Goal: Find specific page/section: Find specific page/section

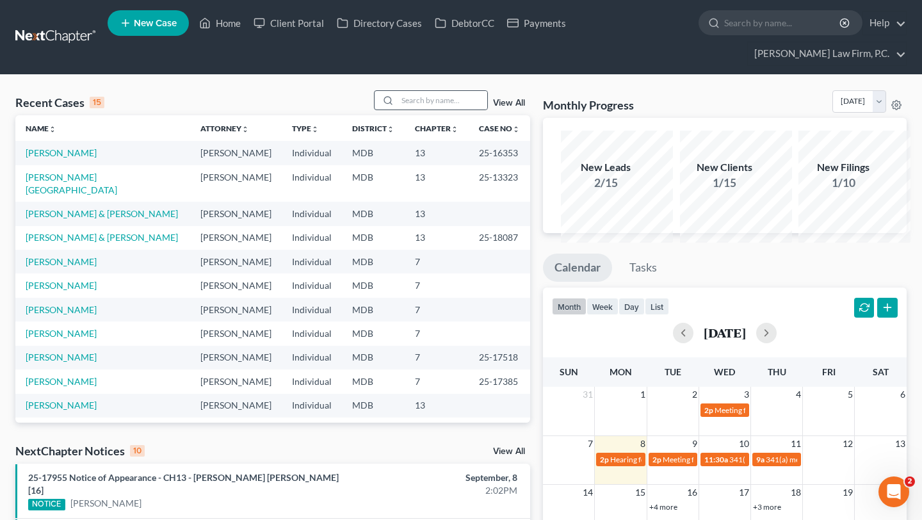
click at [384, 104] on circle at bounding box center [387, 100] width 7 height 7
click at [398, 110] on input "search" at bounding box center [443, 100] width 90 height 19
type input "[PERSON_NAME]"
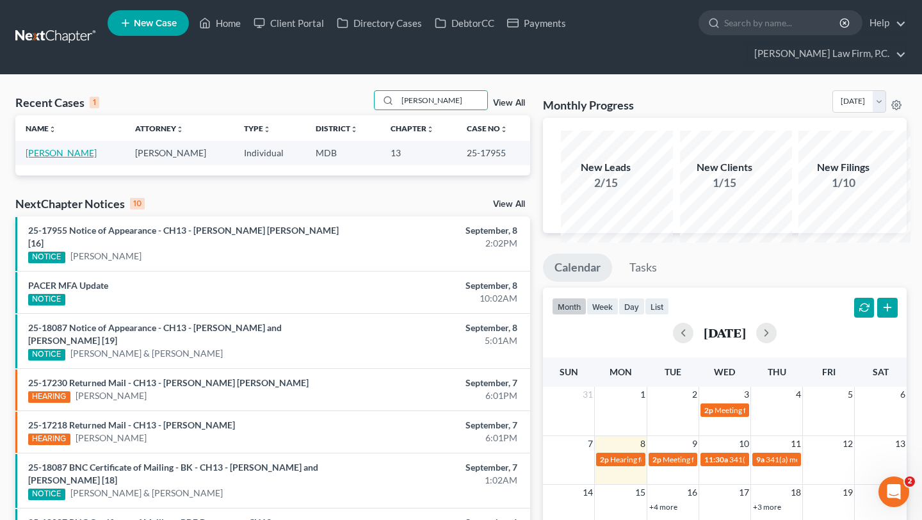
click at [56, 158] on link "[PERSON_NAME]" at bounding box center [61, 152] width 71 height 11
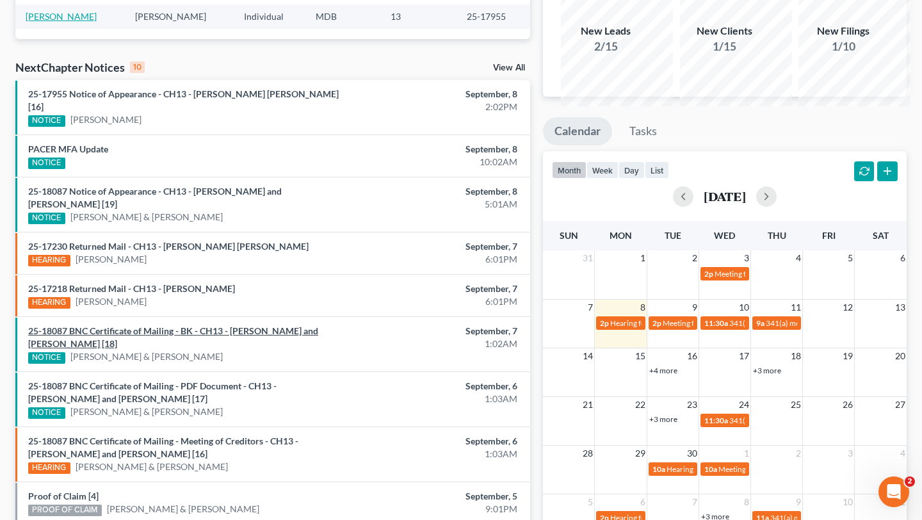
scroll to position [117, 0]
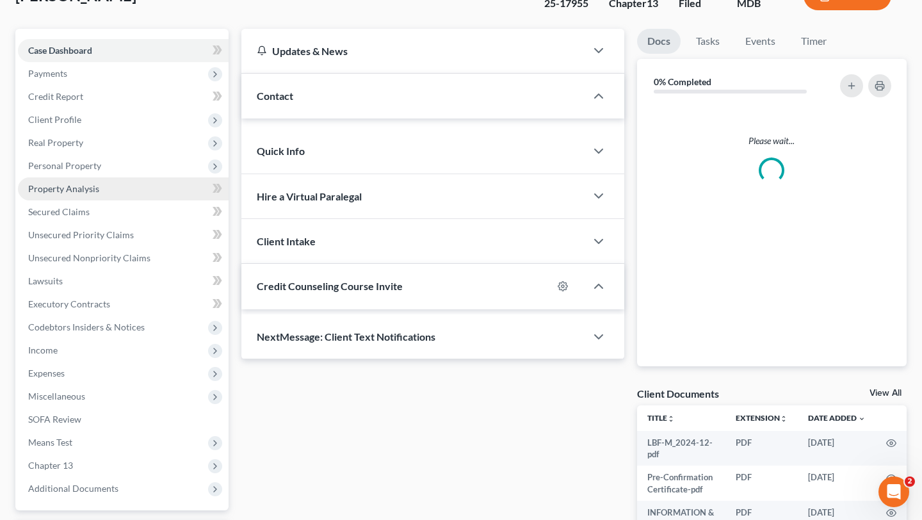
click at [56, 85] on div "[PERSON_NAME] Upgraded Case 25-17955 Chapter Chapter 13 Status Filed District M…" at bounding box center [461, 332] width 892 height 719
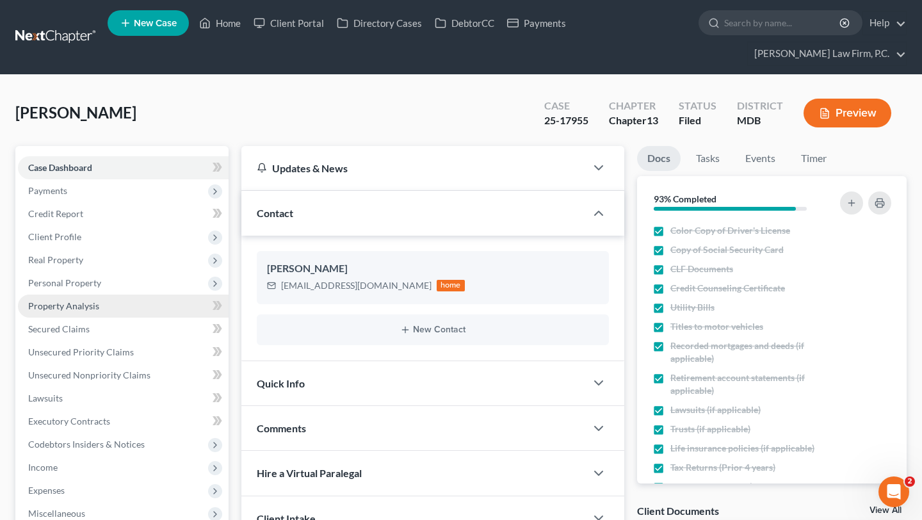
scroll to position [521, 0]
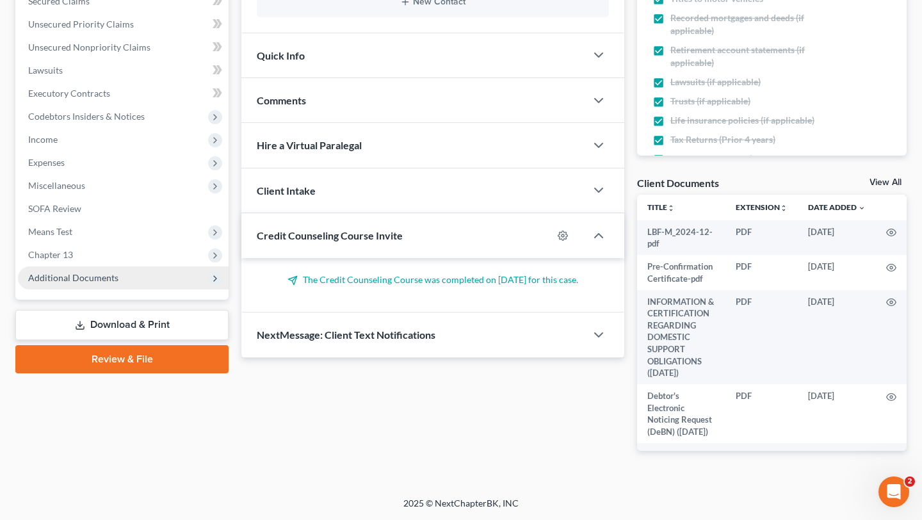
click at [118, 272] on span "Additional Documents" at bounding box center [73, 277] width 90 height 11
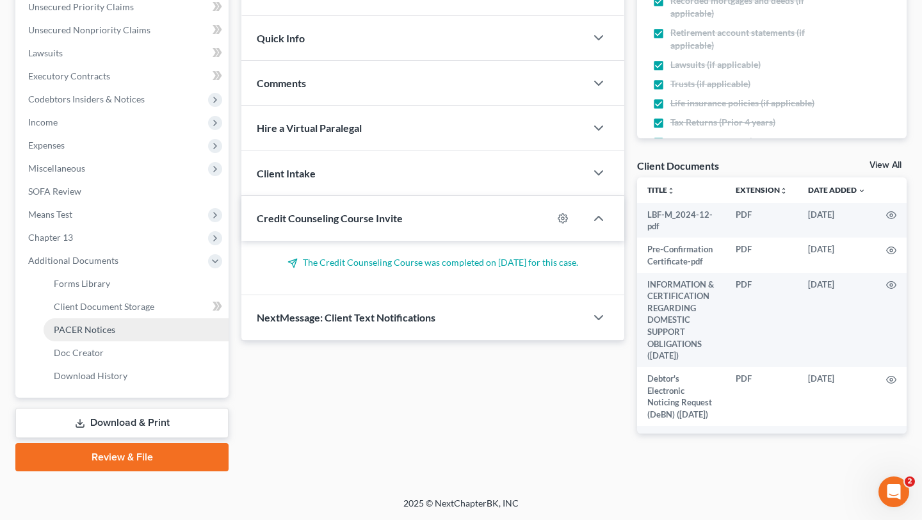
click at [115, 324] on span "PACER Notices" at bounding box center [84, 329] width 61 height 11
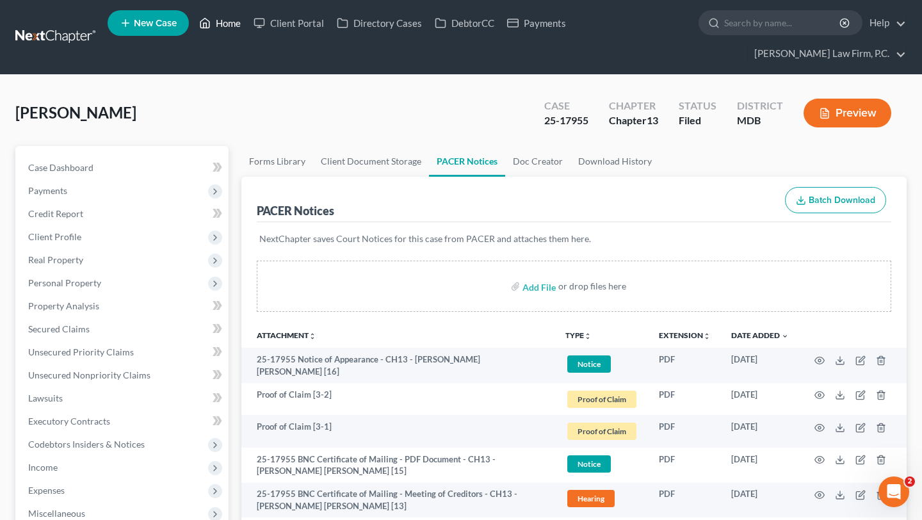
click at [247, 24] on link "Home" at bounding box center [220, 23] width 54 height 23
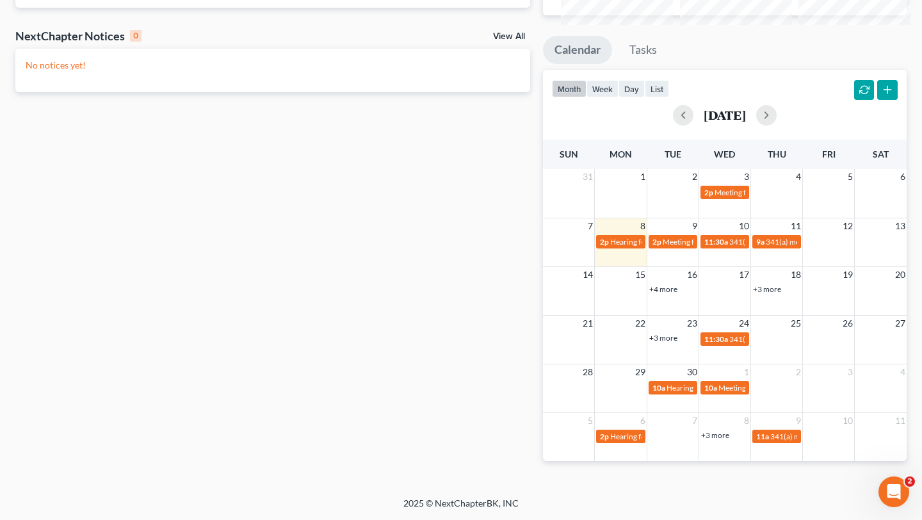
scroll to position [274, 0]
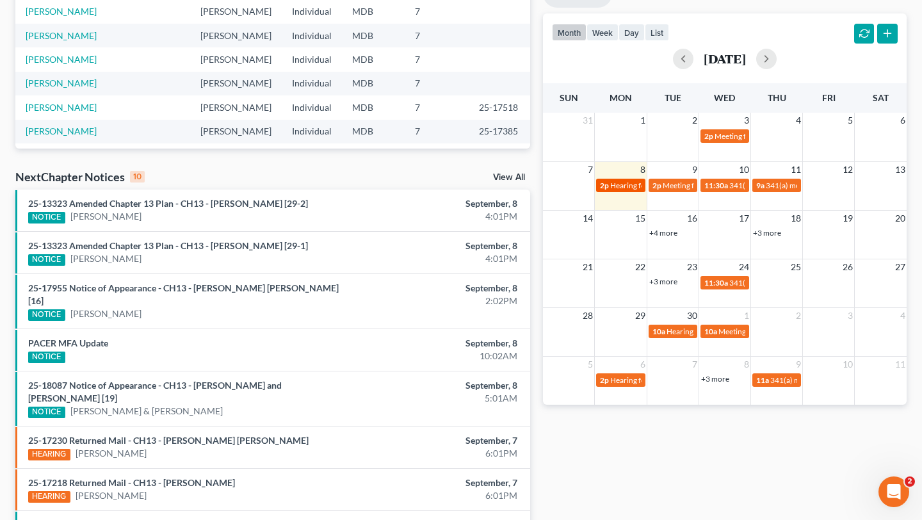
click at [626, 190] on span "Hearing for [PERSON_NAME]" at bounding box center [660, 186] width 100 height 10
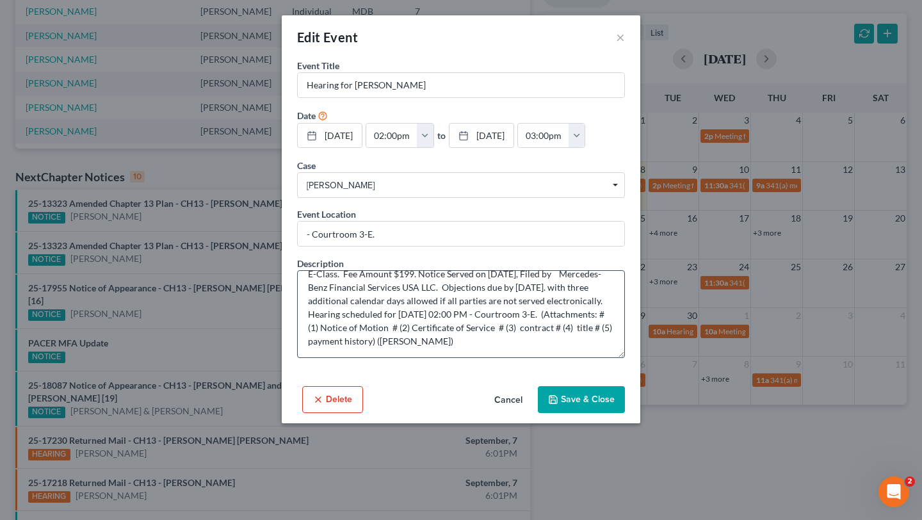
scroll to position [0, 0]
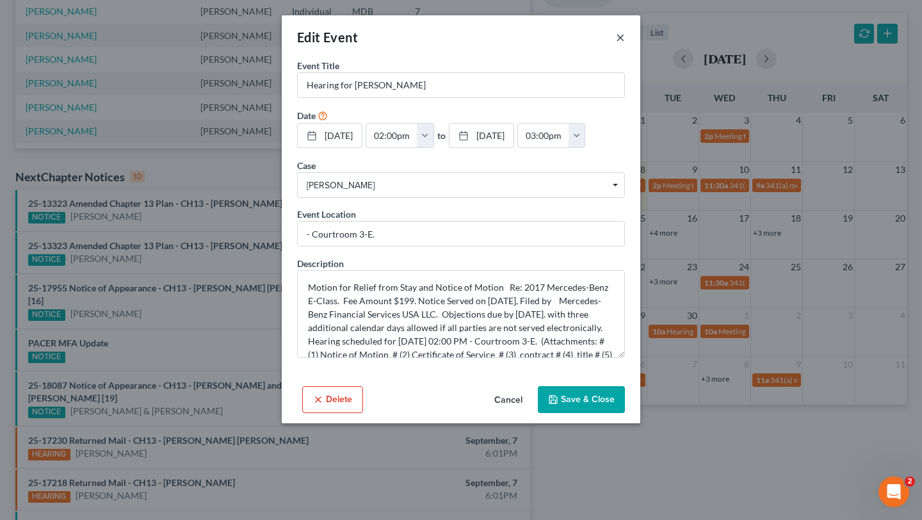
click at [625, 29] on button "×" at bounding box center [620, 36] width 9 height 15
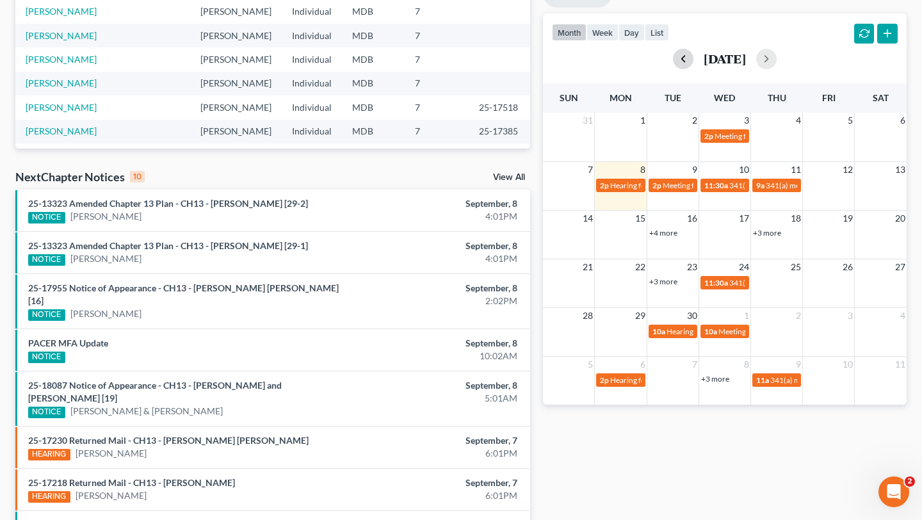
click at [673, 69] on button "button" at bounding box center [683, 59] width 20 height 20
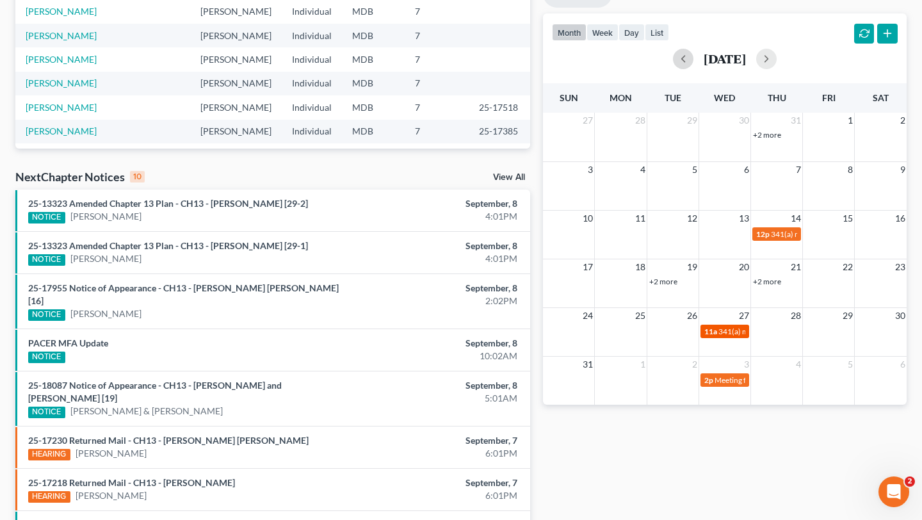
click at [727, 336] on span "341(a) meeting for [PERSON_NAME] [PERSON_NAME]" at bounding box center [811, 332] width 185 height 10
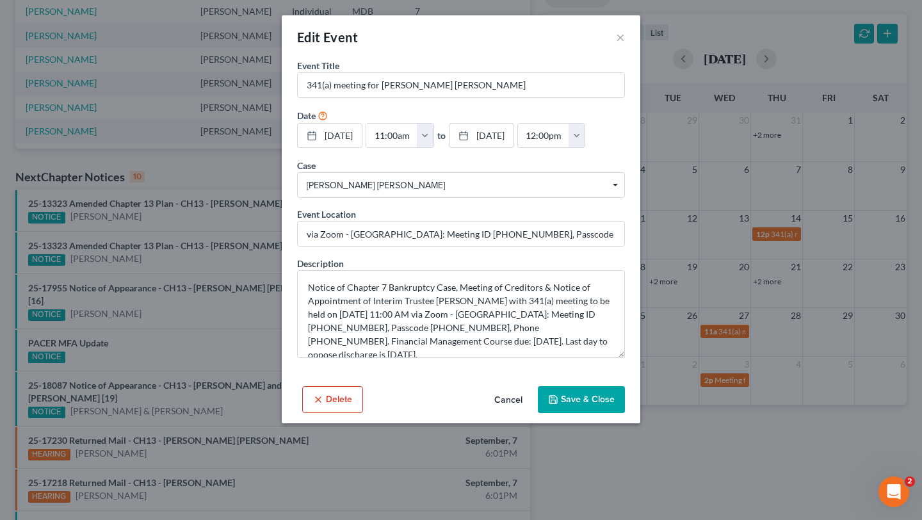
click at [774, 324] on div "Edit Event × Event Title * 341(a) meeting for [PERSON_NAME] [PERSON_NAME] Date …" at bounding box center [461, 260] width 922 height 520
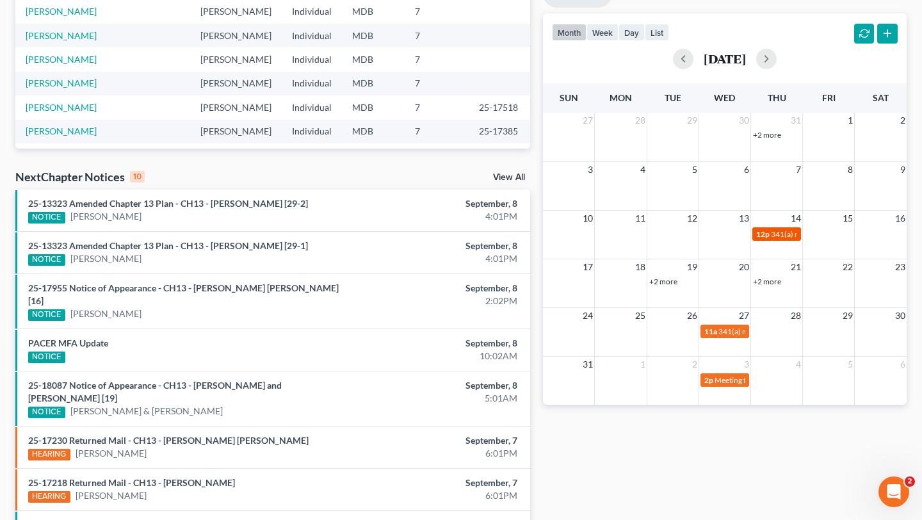
click at [768, 239] on span "12p" at bounding box center [762, 234] width 13 height 10
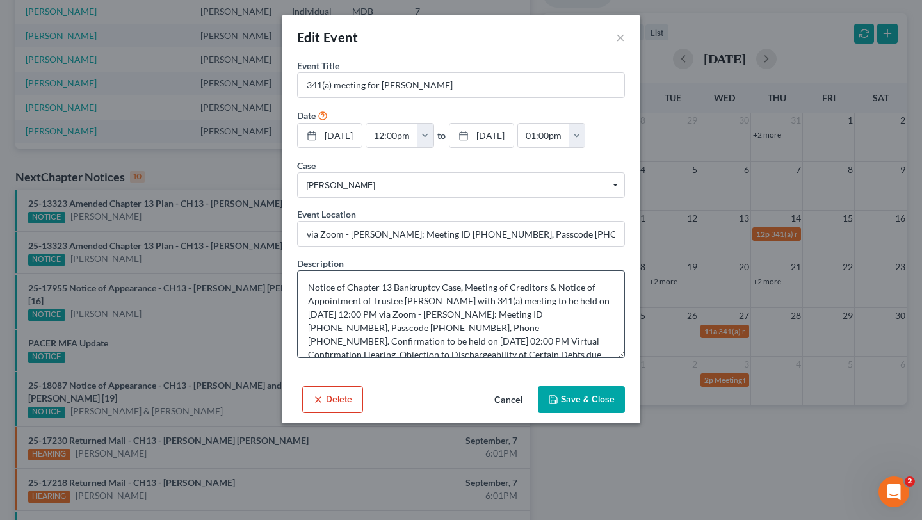
scroll to position [33, 0]
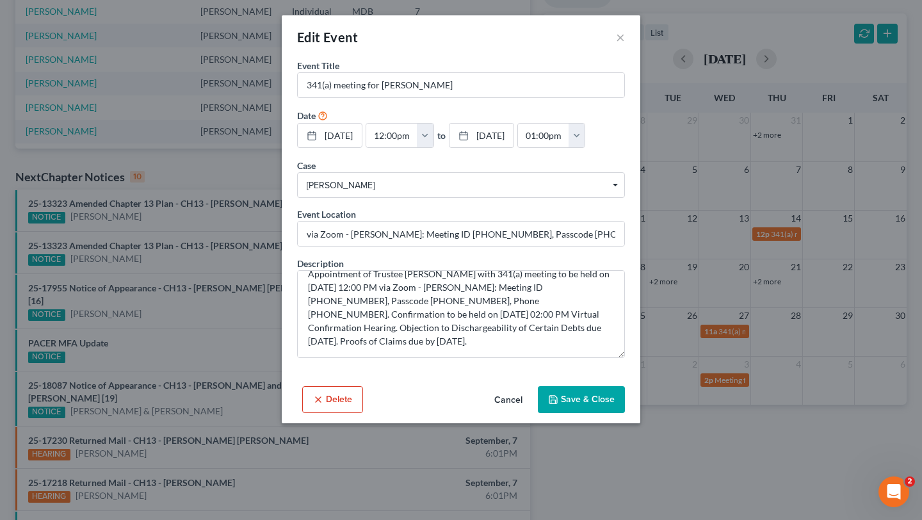
click at [640, 45] on div "Edit Event ×" at bounding box center [461, 37] width 359 height 44
click at [625, 45] on button "×" at bounding box center [620, 36] width 9 height 15
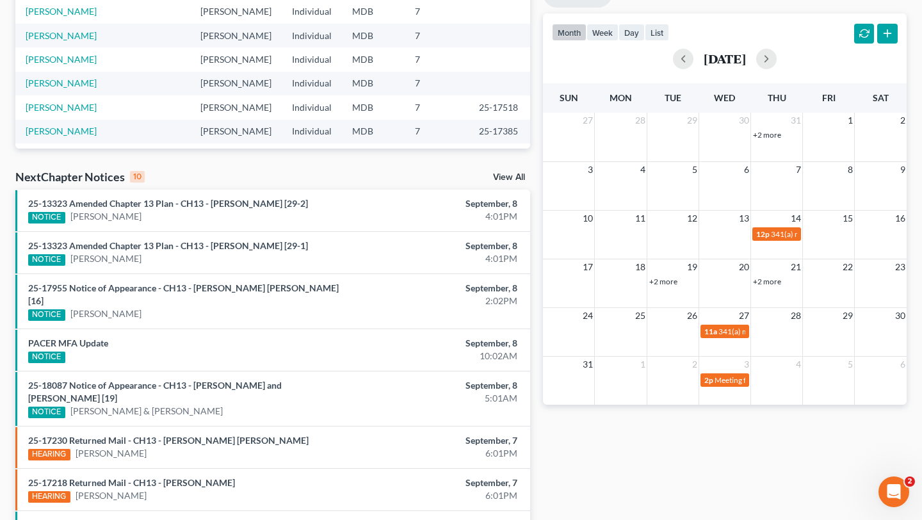
scroll to position [0, 0]
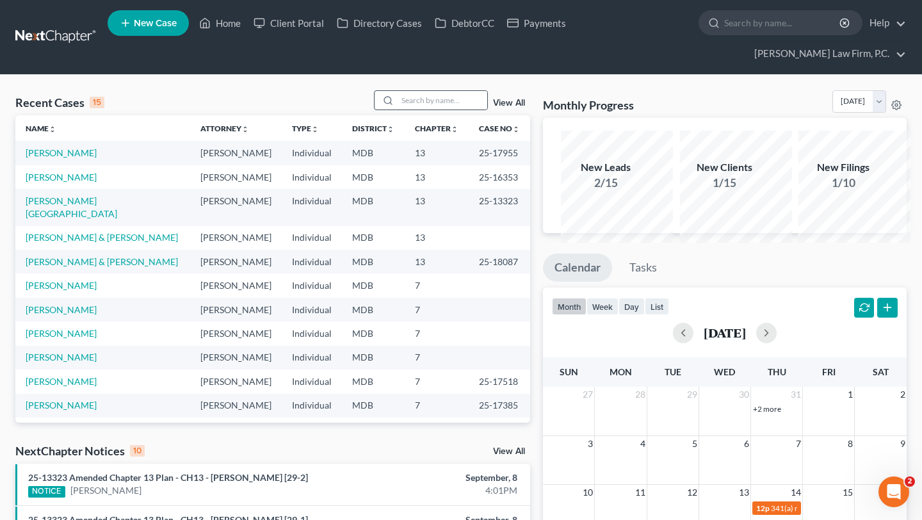
click at [383, 106] on icon at bounding box center [388, 100] width 10 height 10
click at [398, 110] on input "search" at bounding box center [443, 100] width 90 height 19
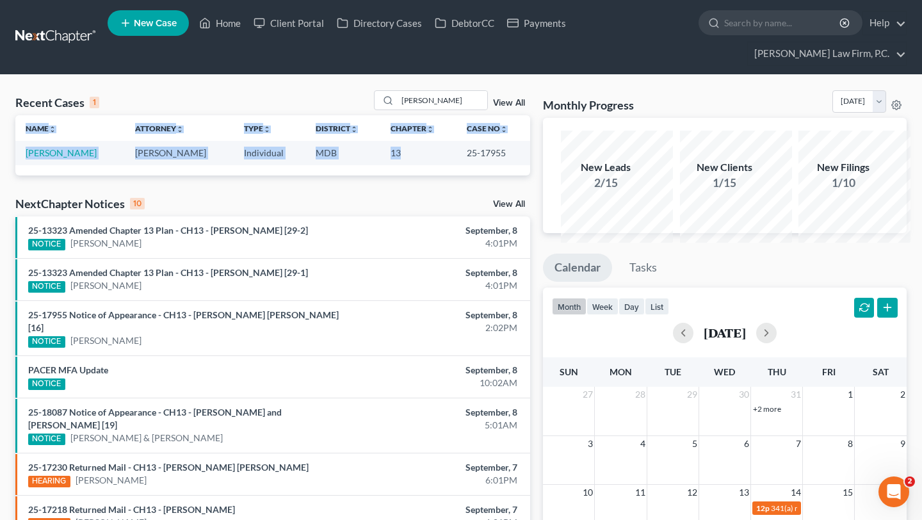
drag, startPoint x: 450, startPoint y: 188, endPoint x: 535, endPoint y: 184, distance: 85.3
click at [535, 184] on div "Recent Cases 1 [PERSON_NAME] View All Name unfold_more expand_more expand_less …" at bounding box center [461, 406] width 904 height 633
copy table "Name unfold_more expand_more expand_less Attorney unfold_more expand_more expan…"
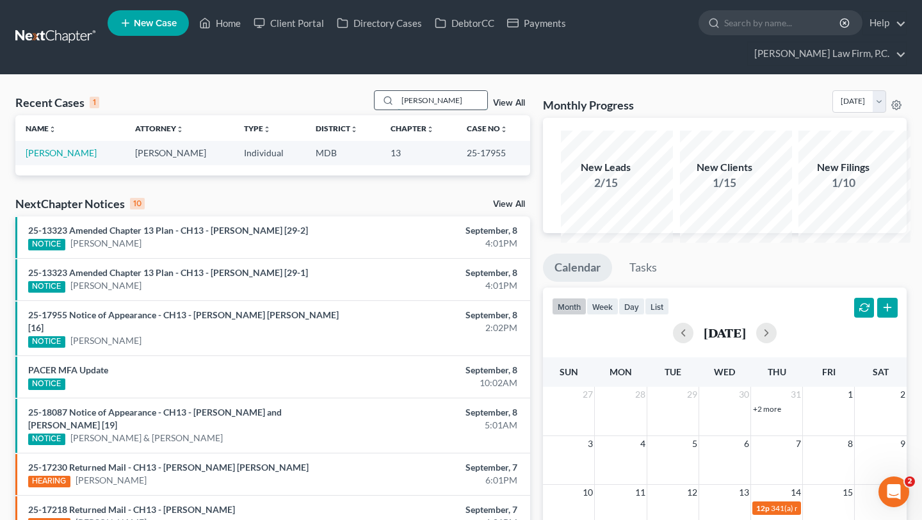
click at [409, 110] on input "[PERSON_NAME]" at bounding box center [443, 100] width 90 height 19
type input "edmunds"
click at [415, 110] on input "edmunds" at bounding box center [443, 100] width 90 height 19
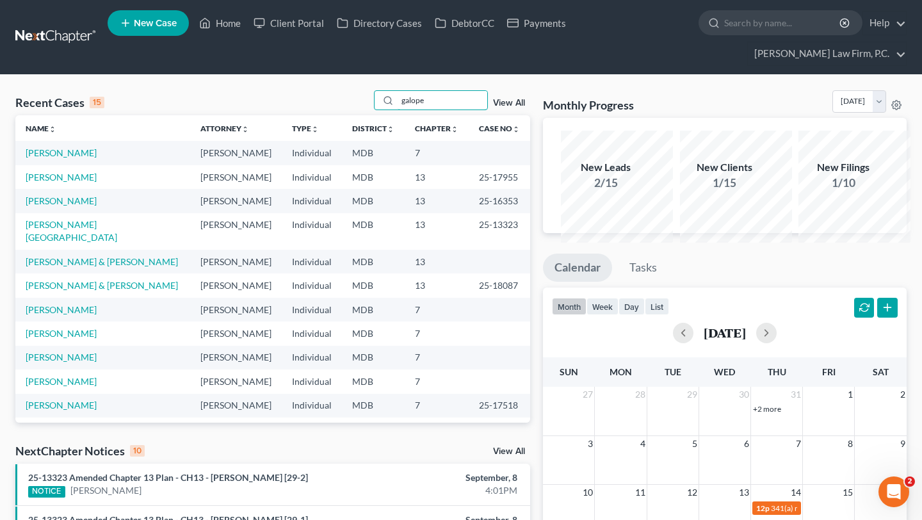
type input "galope"
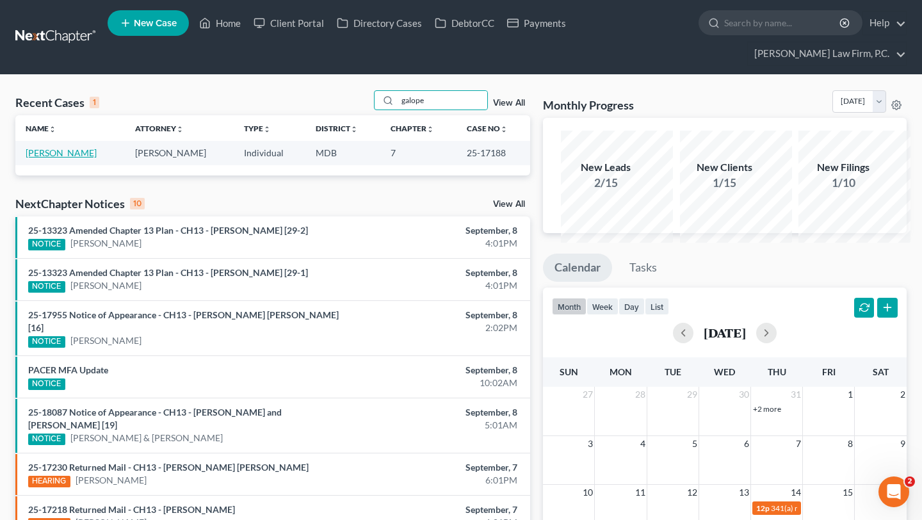
click at [60, 158] on link "[PERSON_NAME]" at bounding box center [61, 152] width 71 height 11
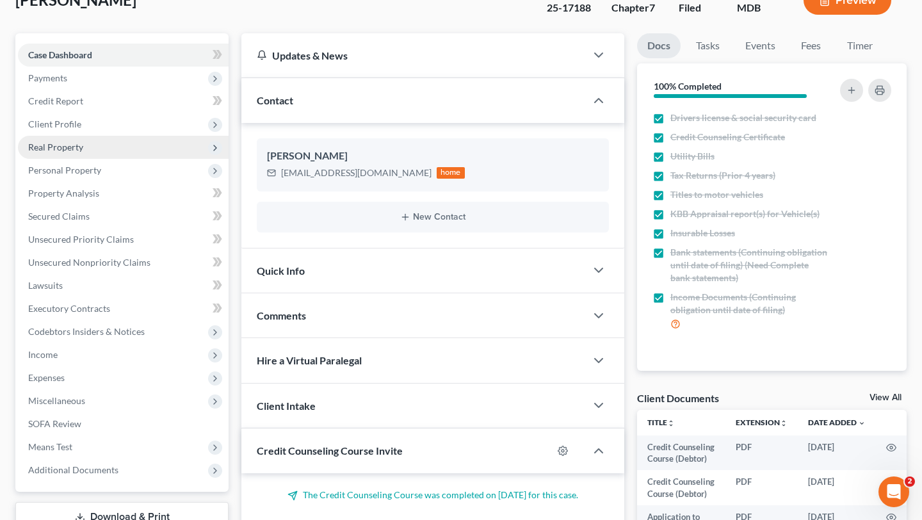
scroll to position [116, 0]
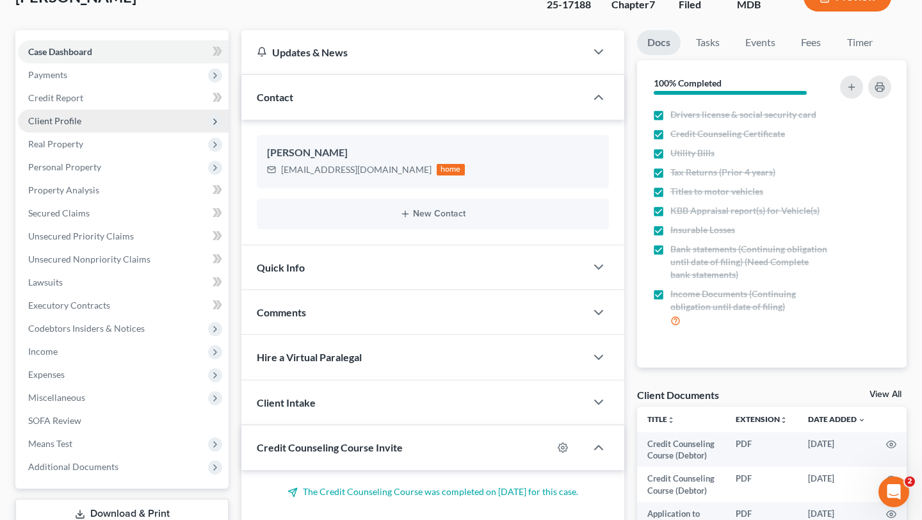
click at [126, 133] on span "Client Profile" at bounding box center [123, 121] width 211 height 23
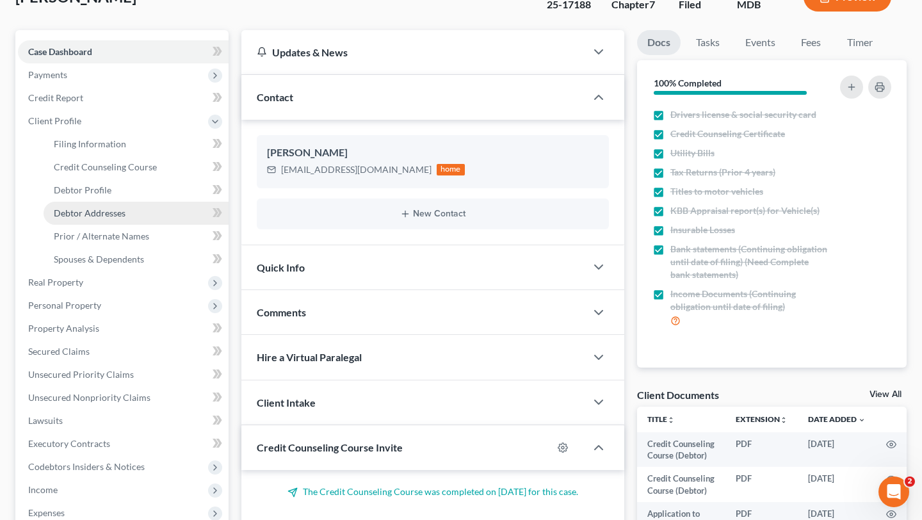
click at [113, 218] on span "Debtor Addresses" at bounding box center [90, 213] width 72 height 11
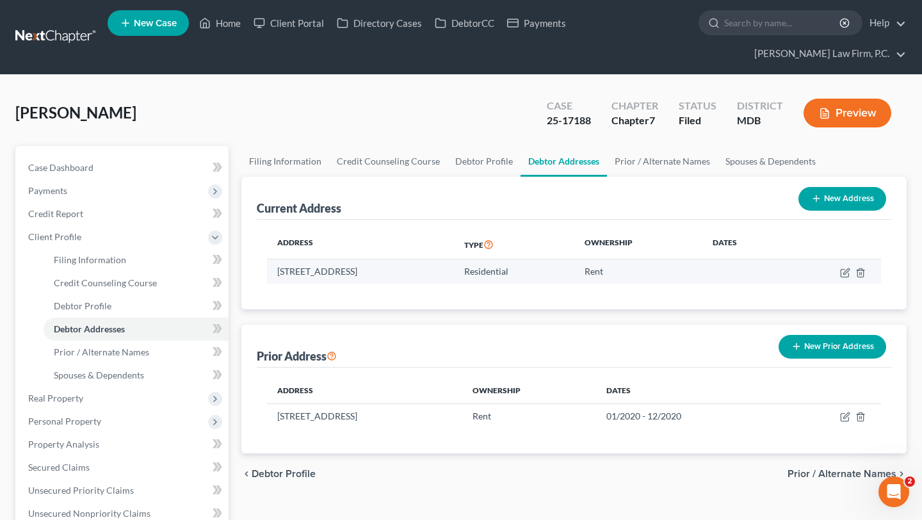
drag, startPoint x: 288, startPoint y: 368, endPoint x: 434, endPoint y: 367, distance: 146.0
click at [434, 284] on td "[STREET_ADDRESS]" at bounding box center [360, 271] width 187 height 24
copy td "[STREET_ADDRESS]"
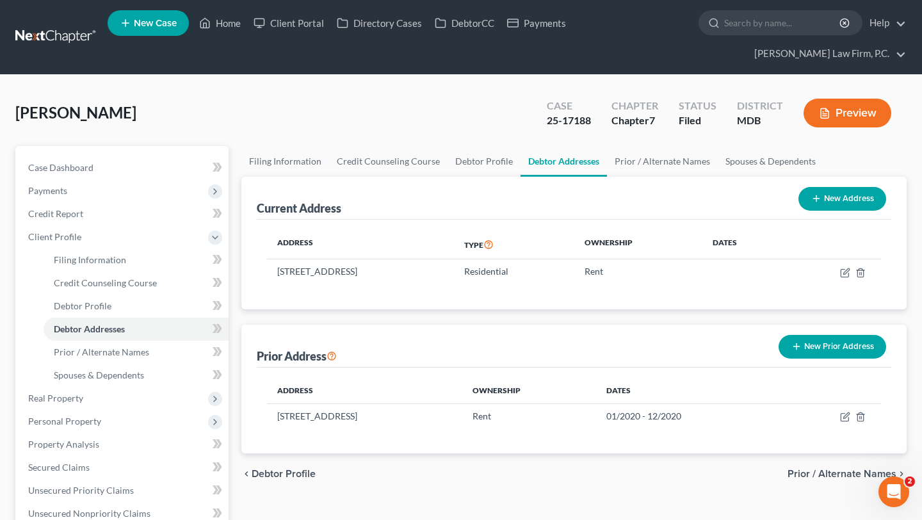
drag, startPoint x: 430, startPoint y: 367, endPoint x: 813, endPoint y: 4, distance: 526.9
click at [0, 0] on div "Home New Case Client Portal Directory Cases DebtorCC Payments [PERSON_NAME] Law…" at bounding box center [461, 432] width 922 height 865
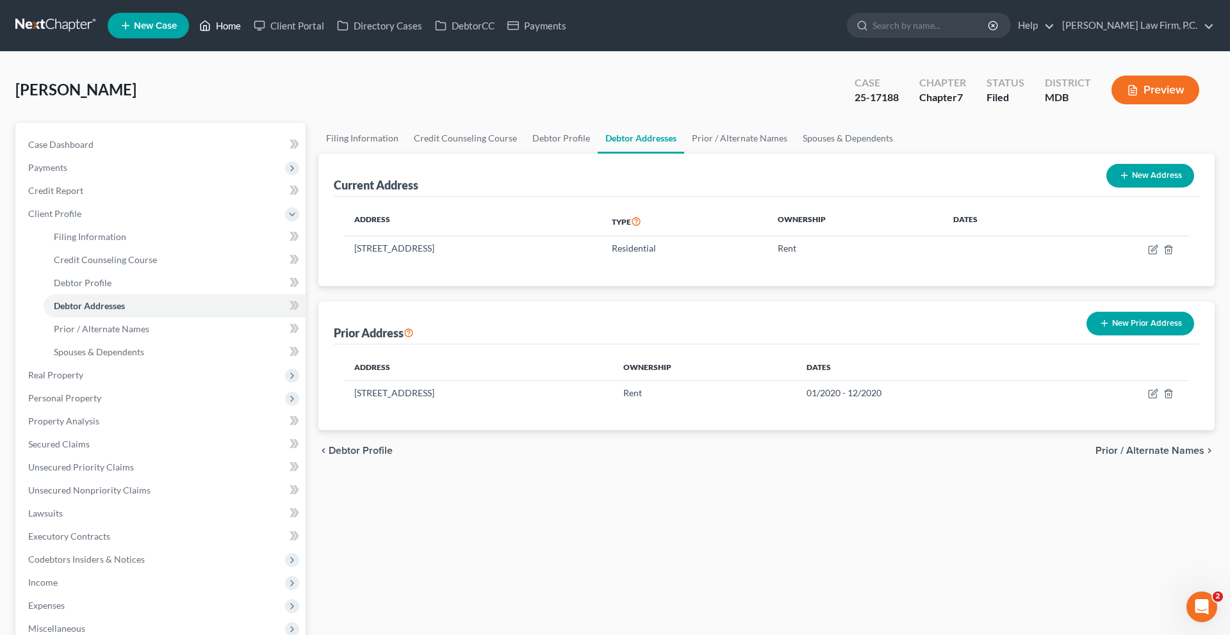
click at [247, 34] on link "Home" at bounding box center [220, 25] width 54 height 23
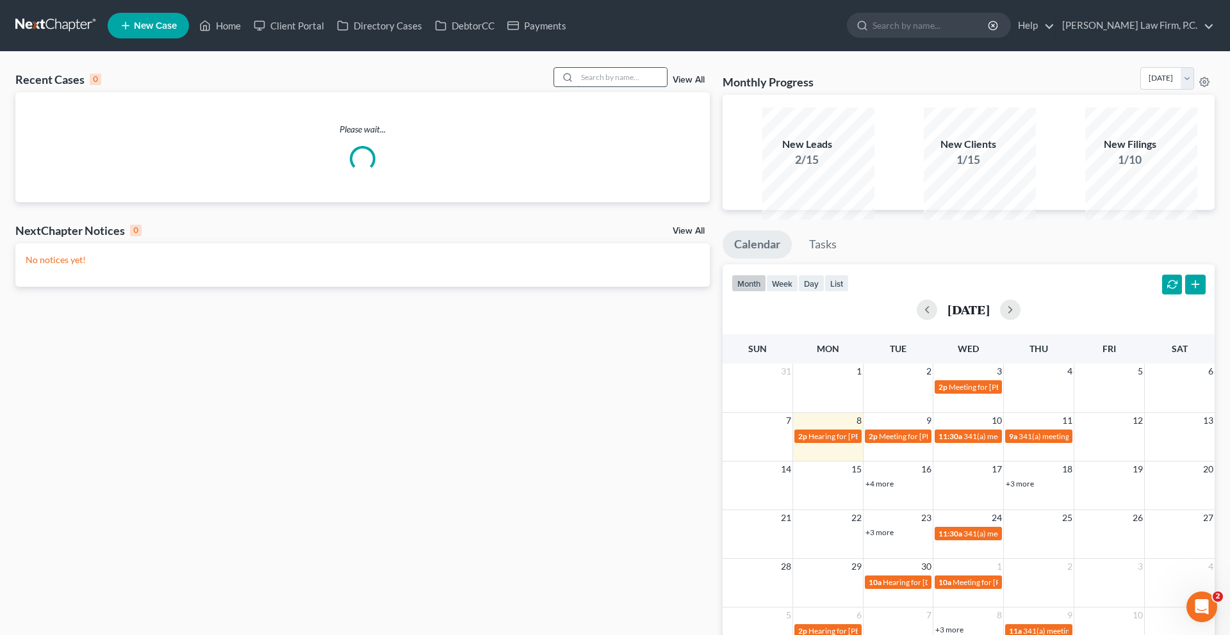
click at [611, 86] on input "search" at bounding box center [622, 77] width 90 height 19
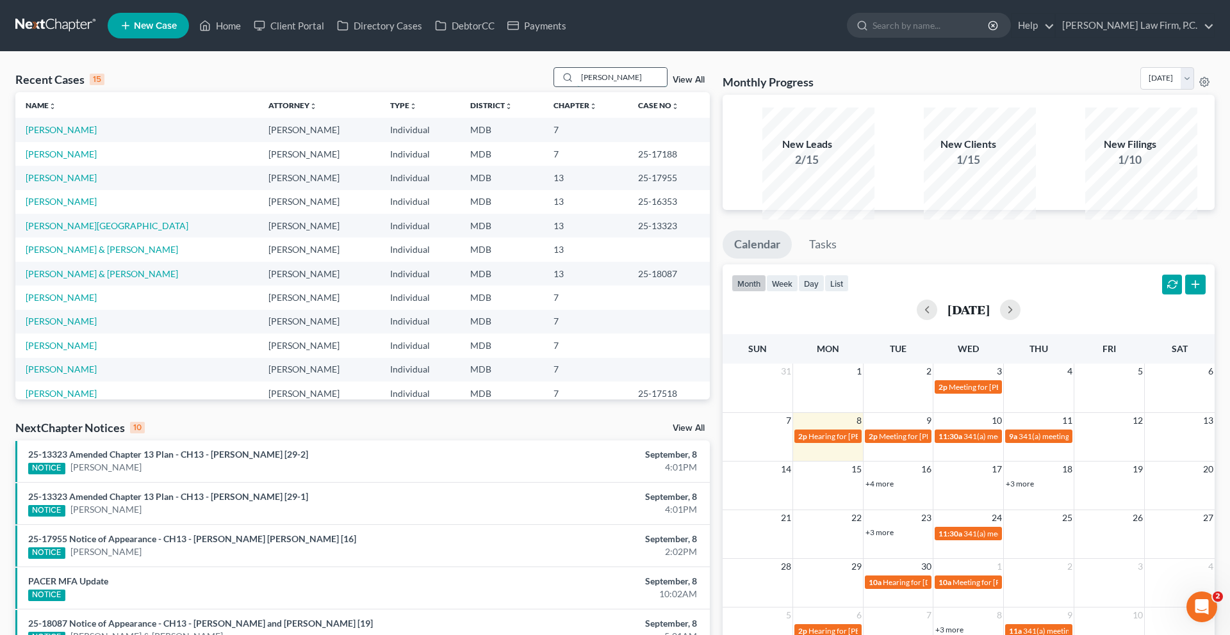
type input "[PERSON_NAME]"
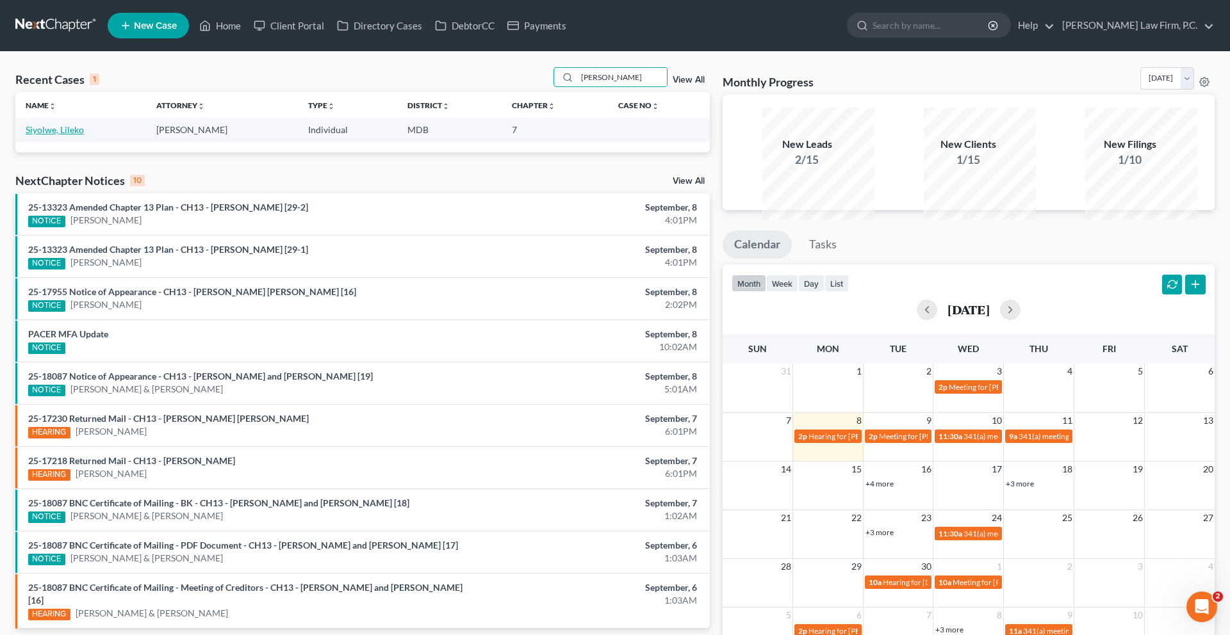
click at [76, 135] on link "Siyolwe, Lileko" at bounding box center [55, 129] width 58 height 11
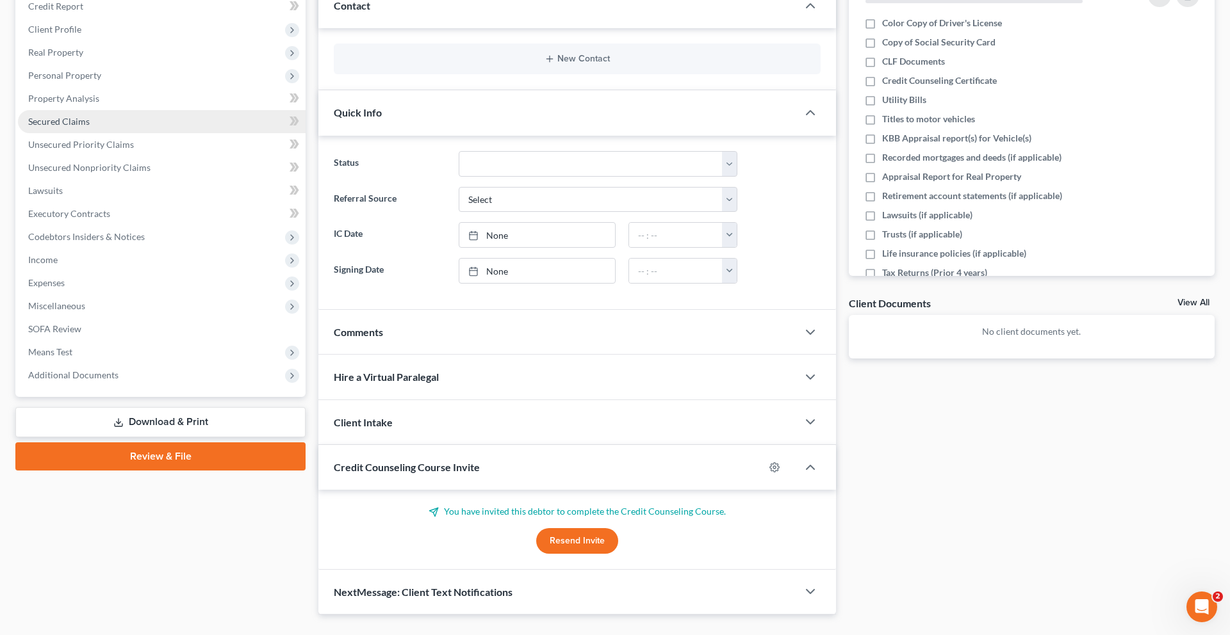
scroll to position [181, 0]
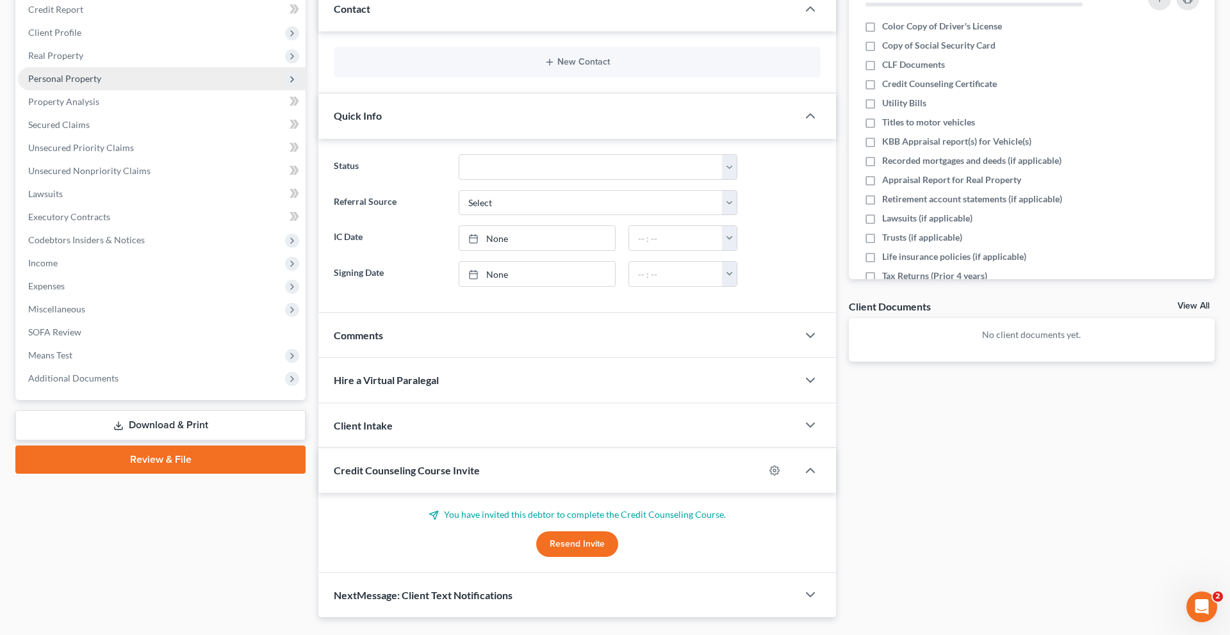
click at [94, 84] on span "Personal Property" at bounding box center [64, 78] width 73 height 11
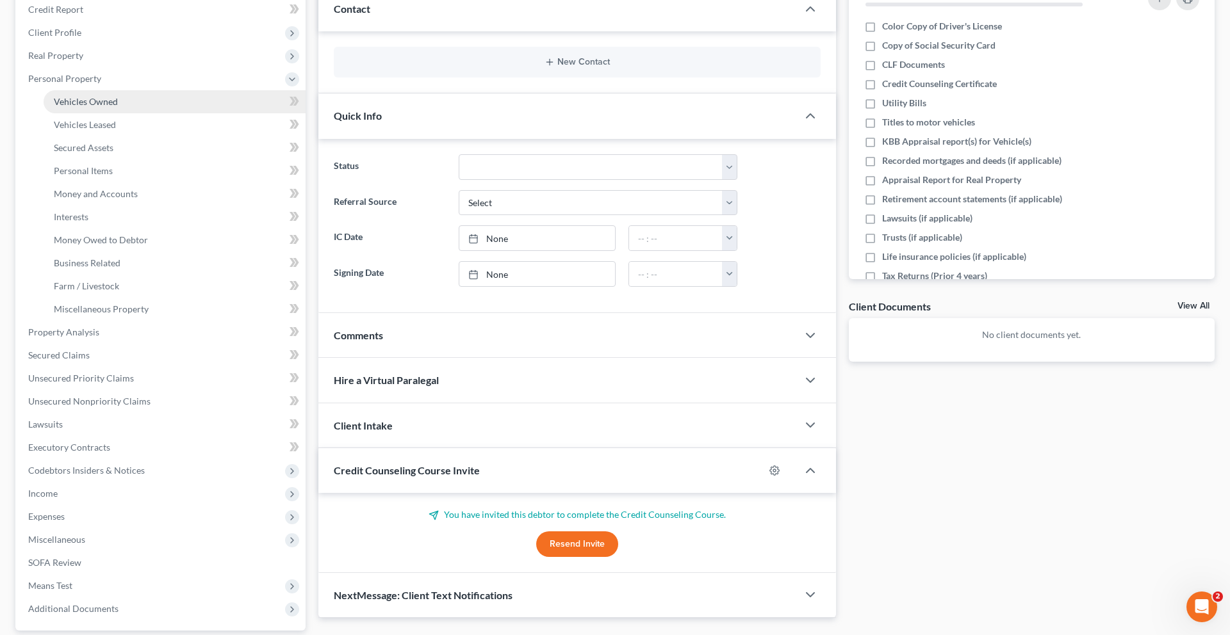
click at [97, 107] on span "Vehicles Owned" at bounding box center [86, 101] width 64 height 11
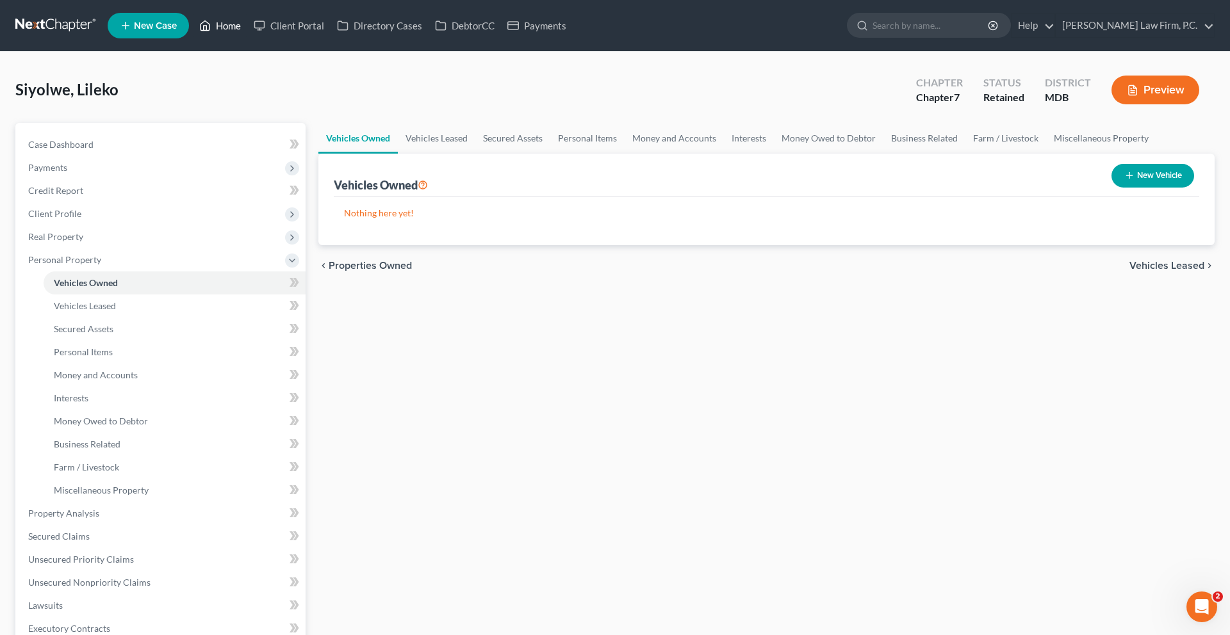
click at [211, 29] on icon at bounding box center [205, 25] width 12 height 15
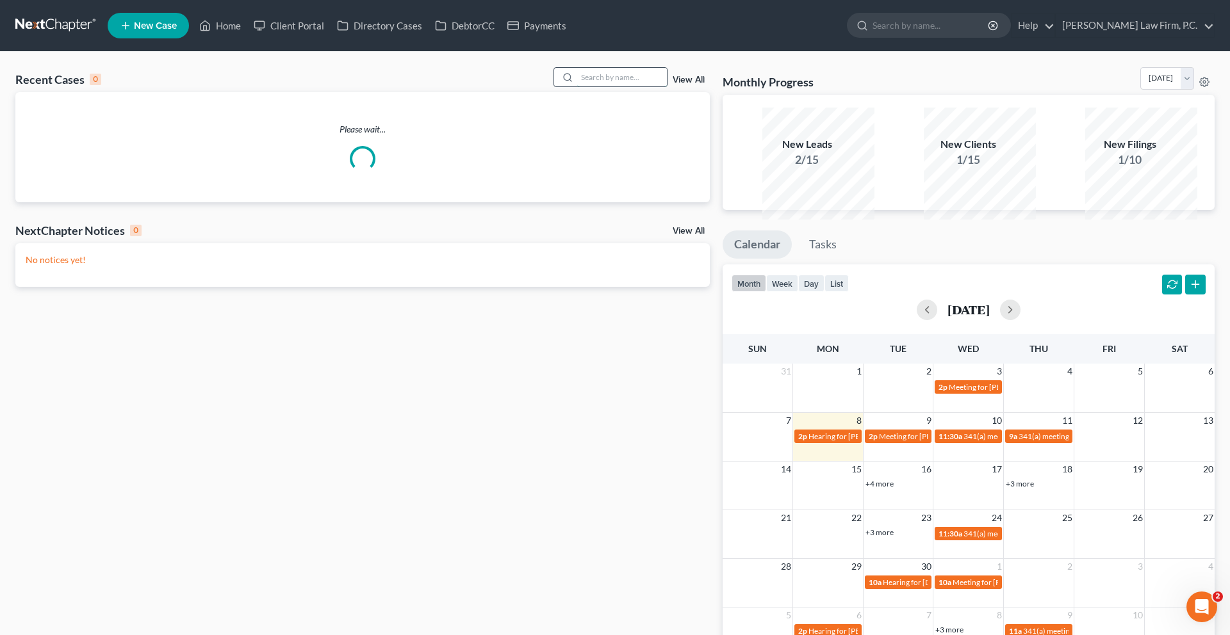
click at [577, 86] on input "search" at bounding box center [622, 77] width 90 height 19
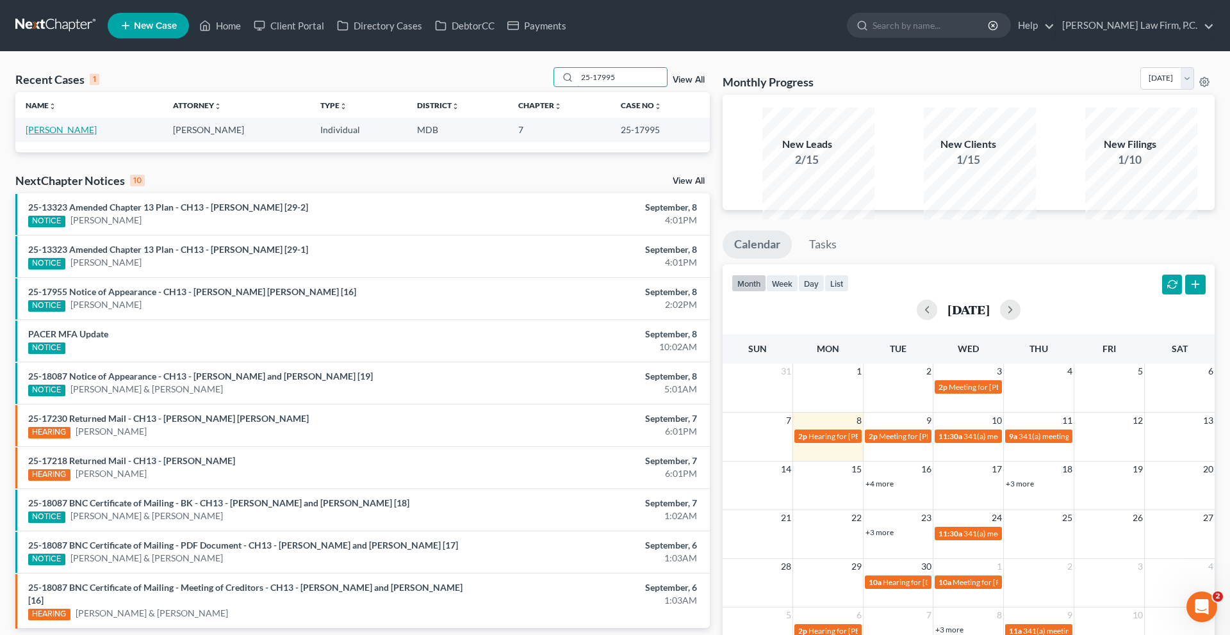
type input "25-17995"
click at [70, 135] on link "[PERSON_NAME]" at bounding box center [61, 129] width 71 height 11
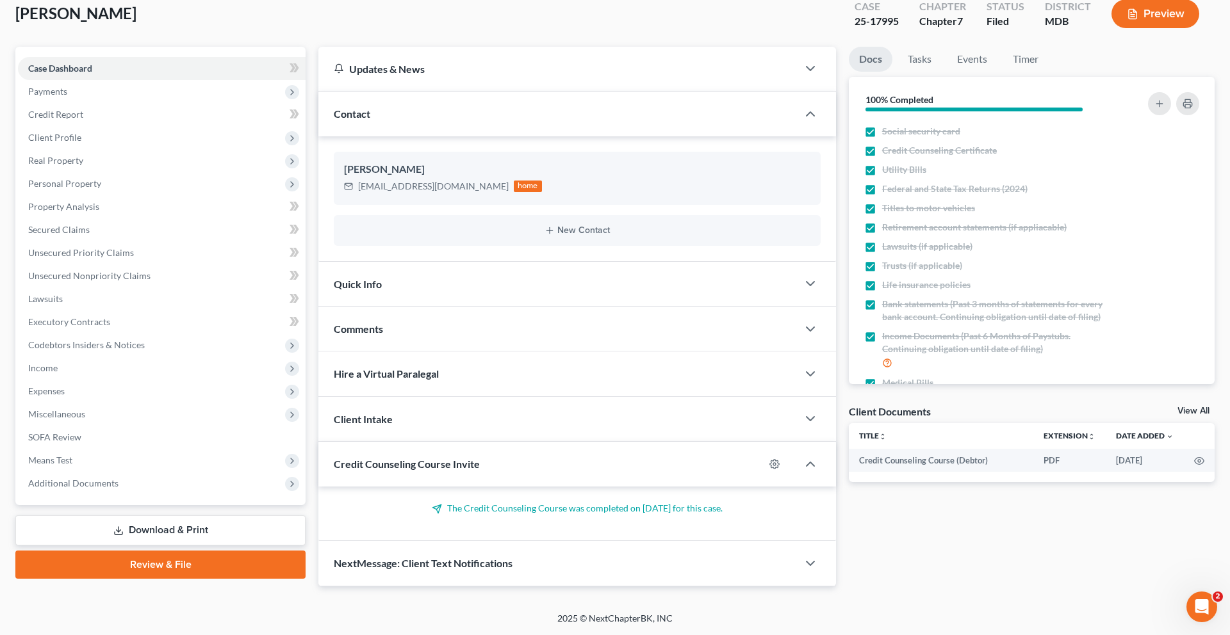
scroll to position [247, 0]
click at [115, 478] on span "Additional Documents" at bounding box center [73, 483] width 90 height 11
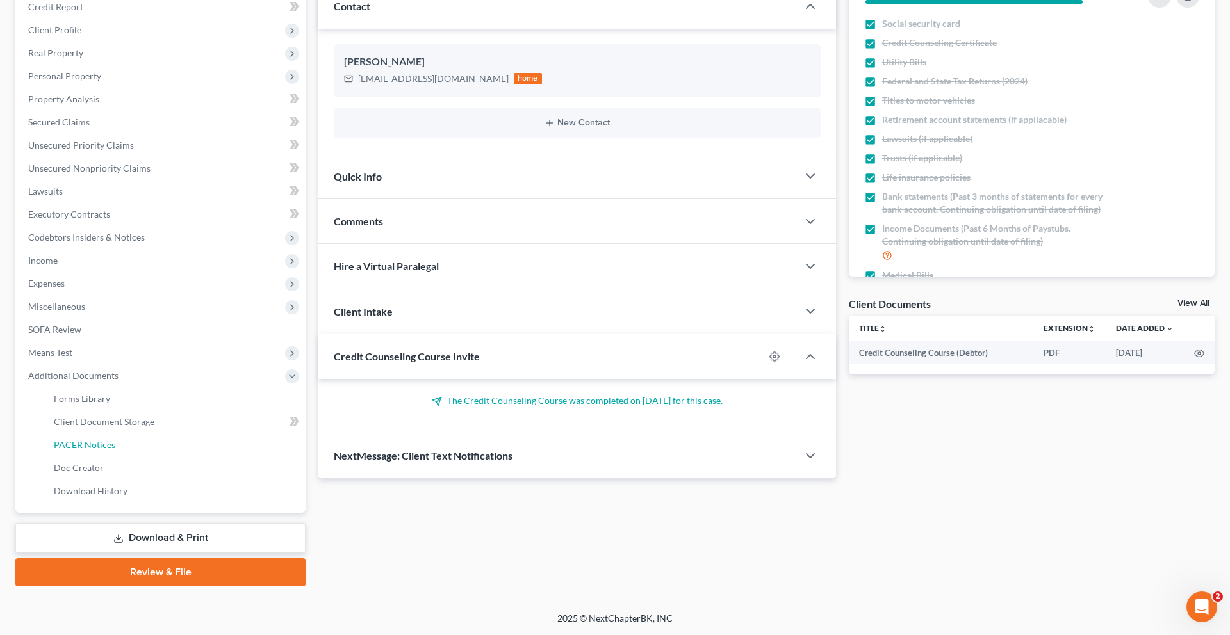
drag, startPoint x: 108, startPoint y: 532, endPoint x: 370, endPoint y: 426, distance: 282.5
click at [108, 450] on span "PACER Notices" at bounding box center [84, 444] width 61 height 11
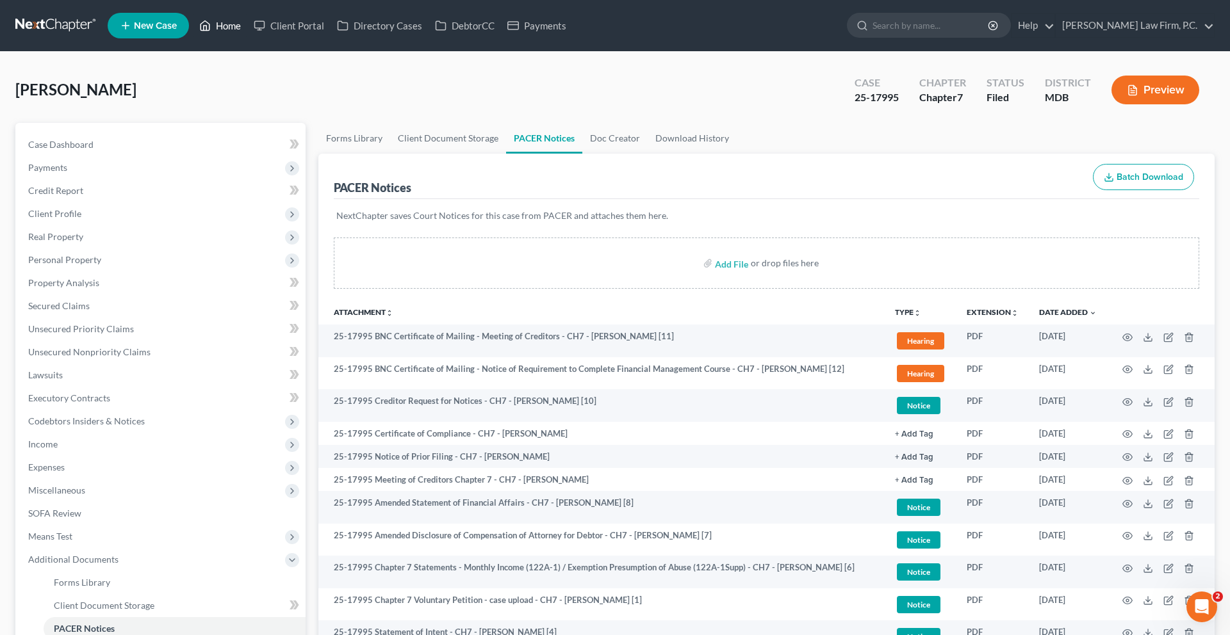
click at [247, 36] on link "Home" at bounding box center [220, 25] width 54 height 23
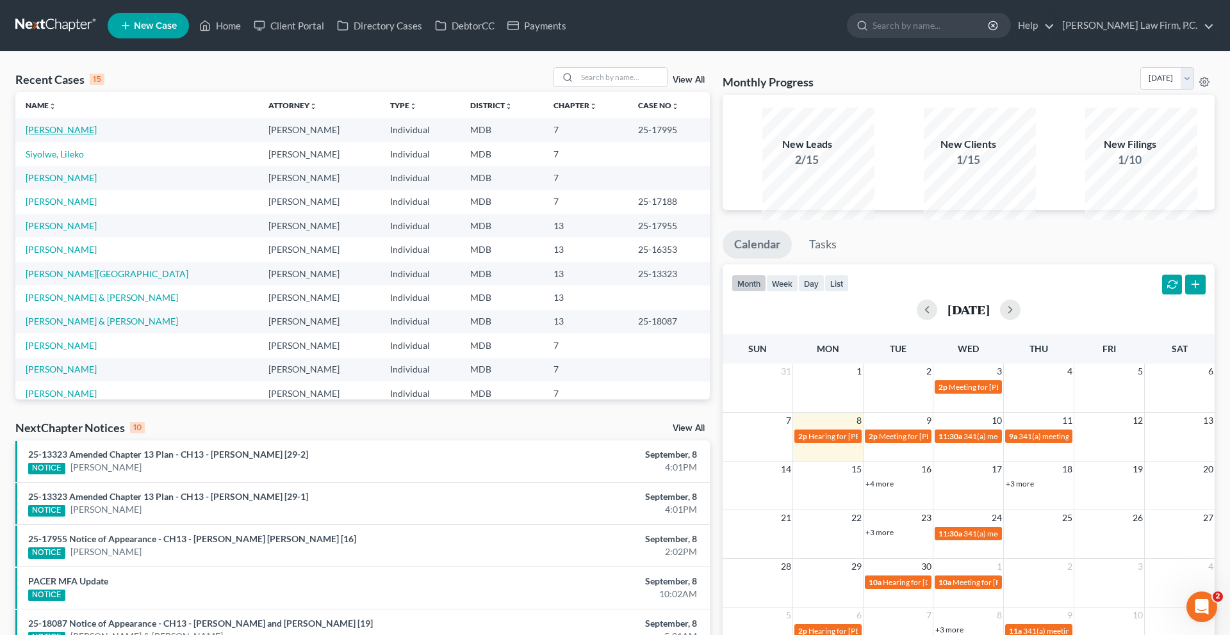
click at [83, 135] on link "[PERSON_NAME]" at bounding box center [61, 129] width 71 height 11
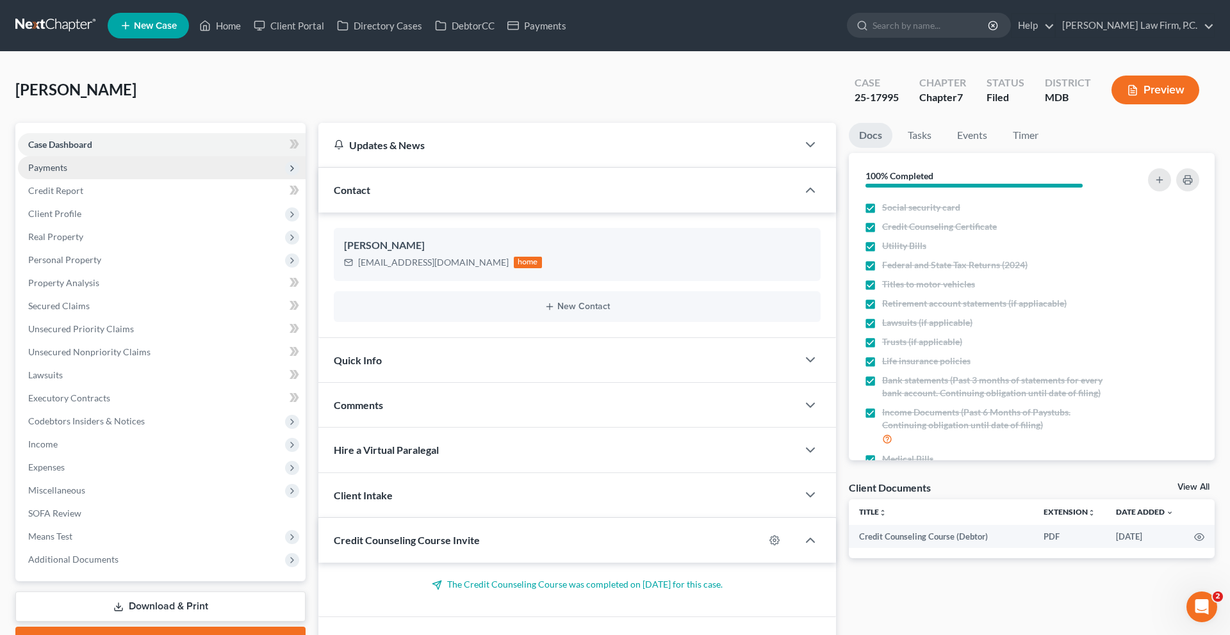
click at [67, 173] on span "Payments" at bounding box center [47, 167] width 39 height 11
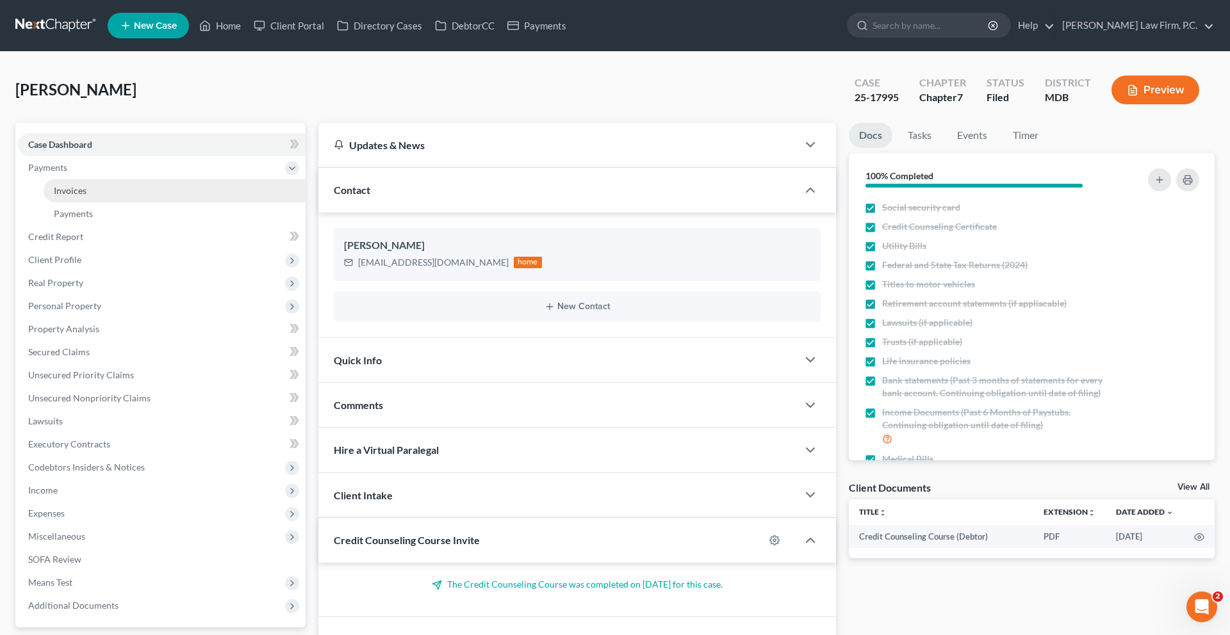
click at [86, 196] on span "Invoices" at bounding box center [70, 190] width 33 height 11
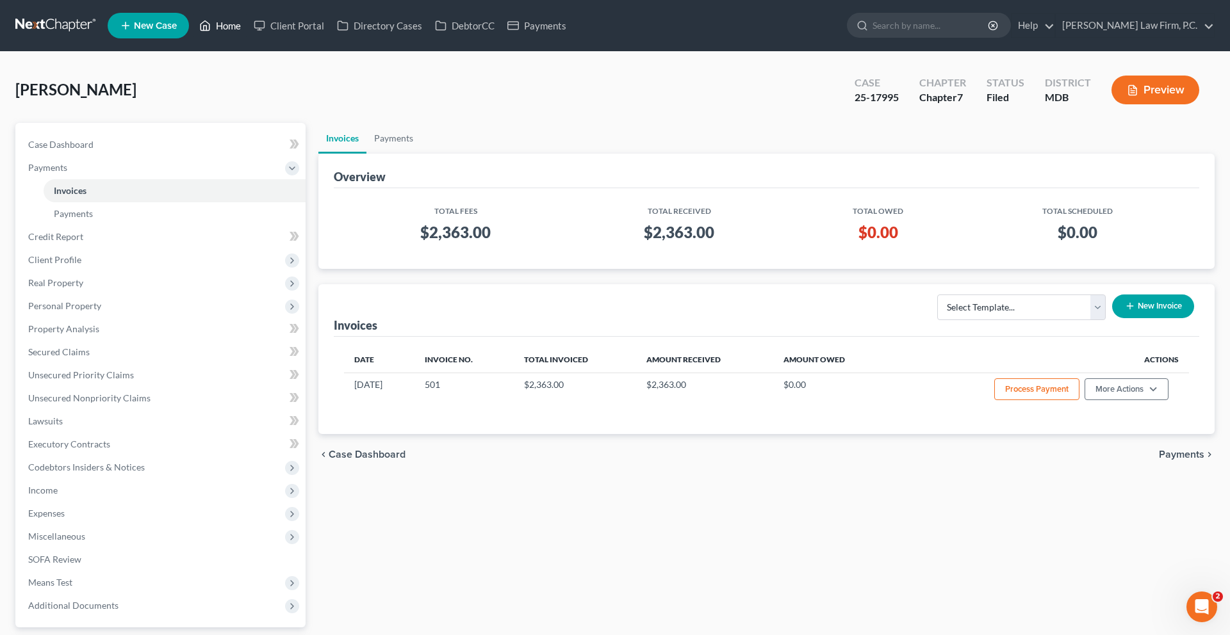
click at [247, 31] on link "Home" at bounding box center [220, 25] width 54 height 23
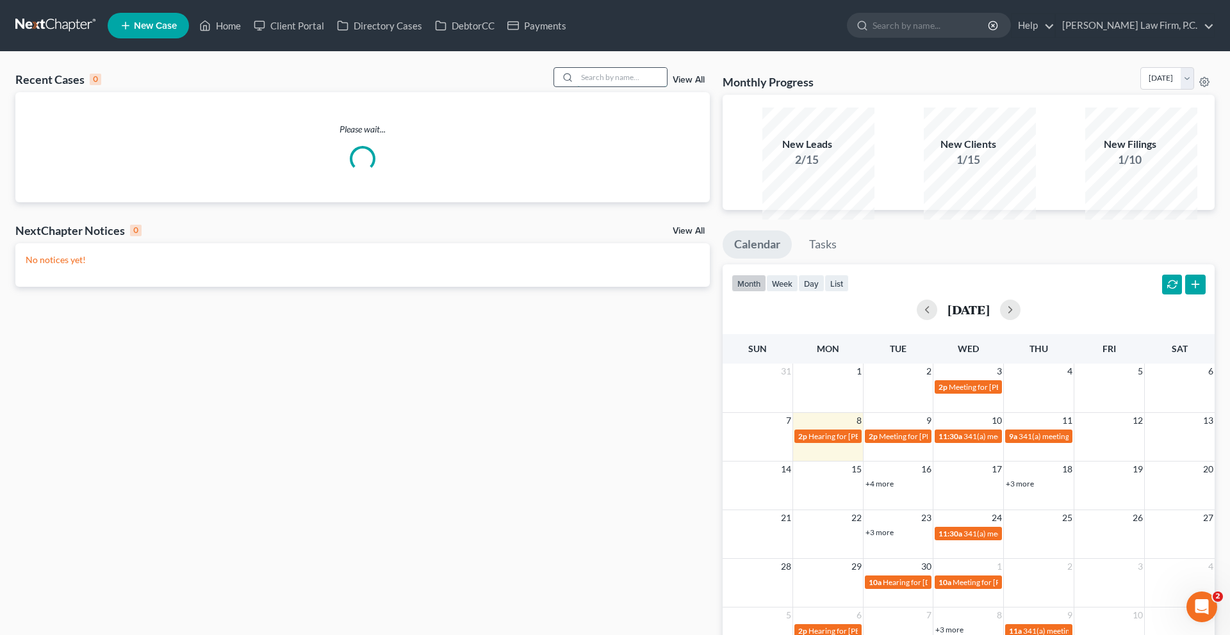
click at [577, 86] on input "search" at bounding box center [622, 77] width 90 height 19
type input "[PERSON_NAME]"
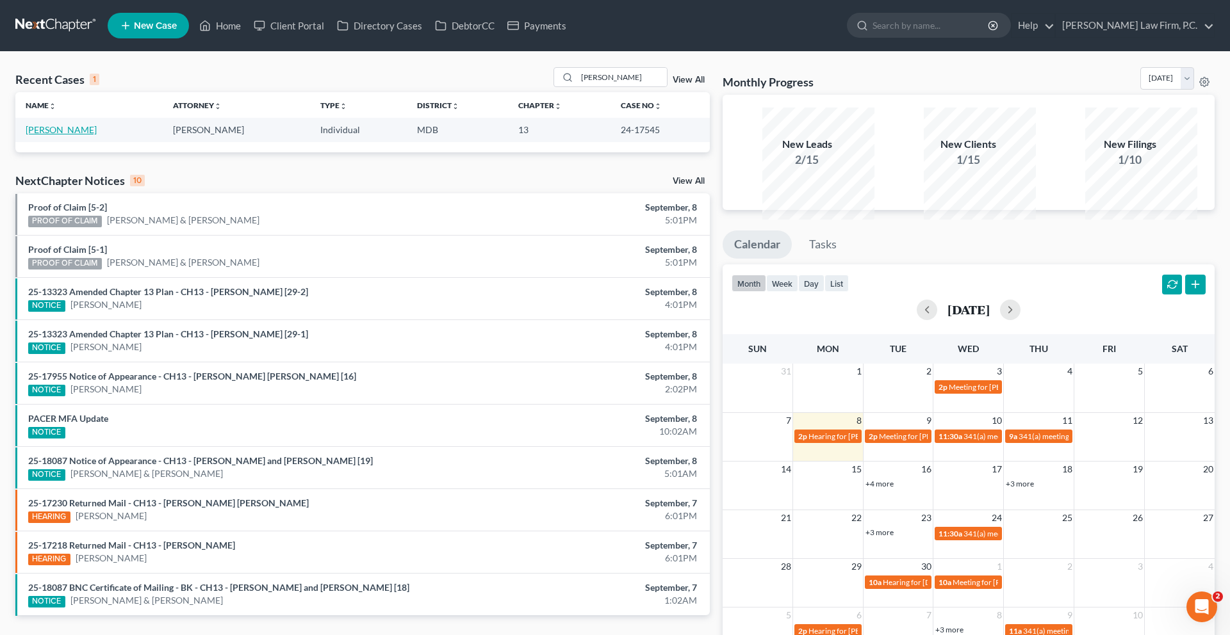
click at [67, 135] on link "[PERSON_NAME]" at bounding box center [61, 129] width 71 height 11
select select "1"
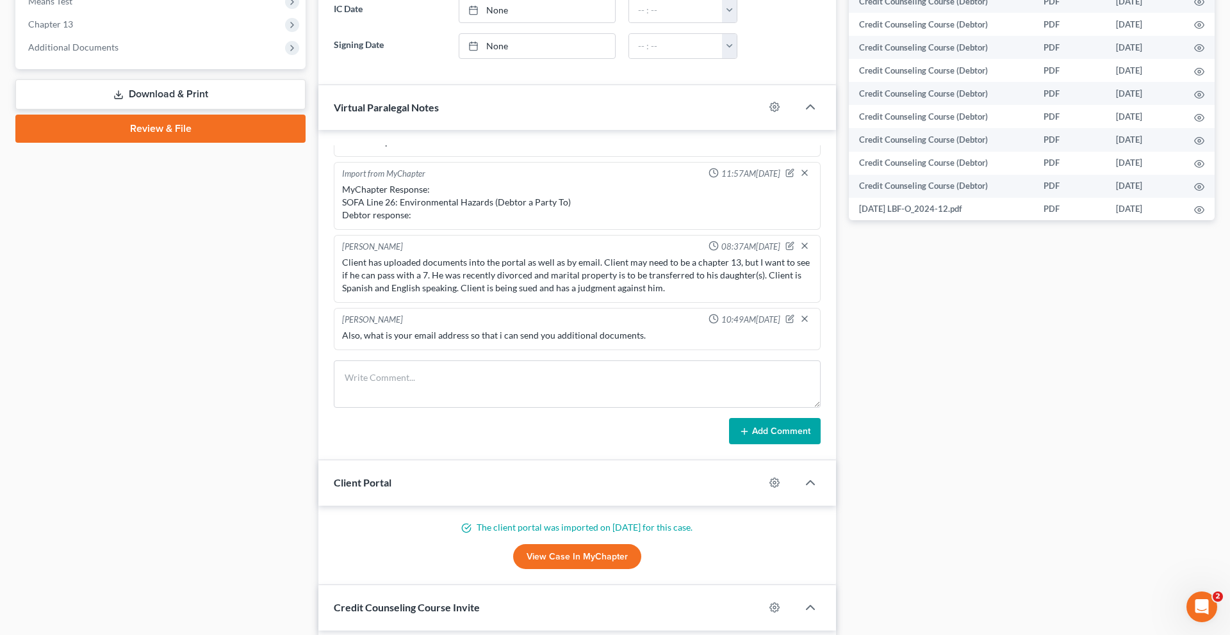
scroll to position [526, 0]
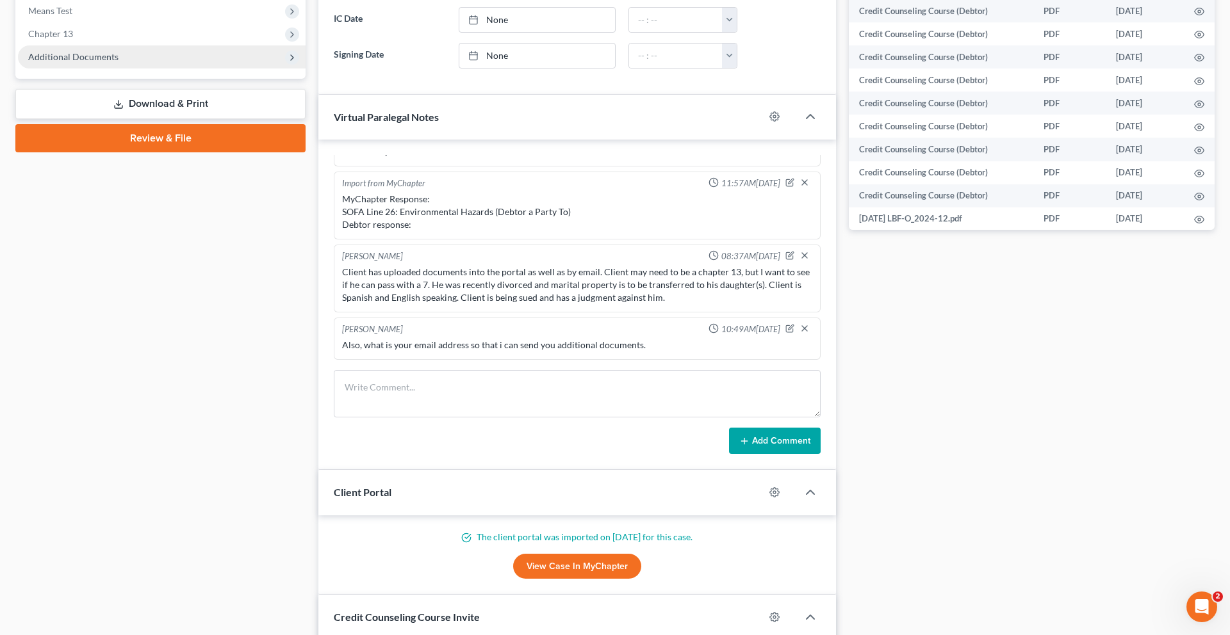
click at [108, 62] on span "Additional Documents" at bounding box center [73, 56] width 90 height 11
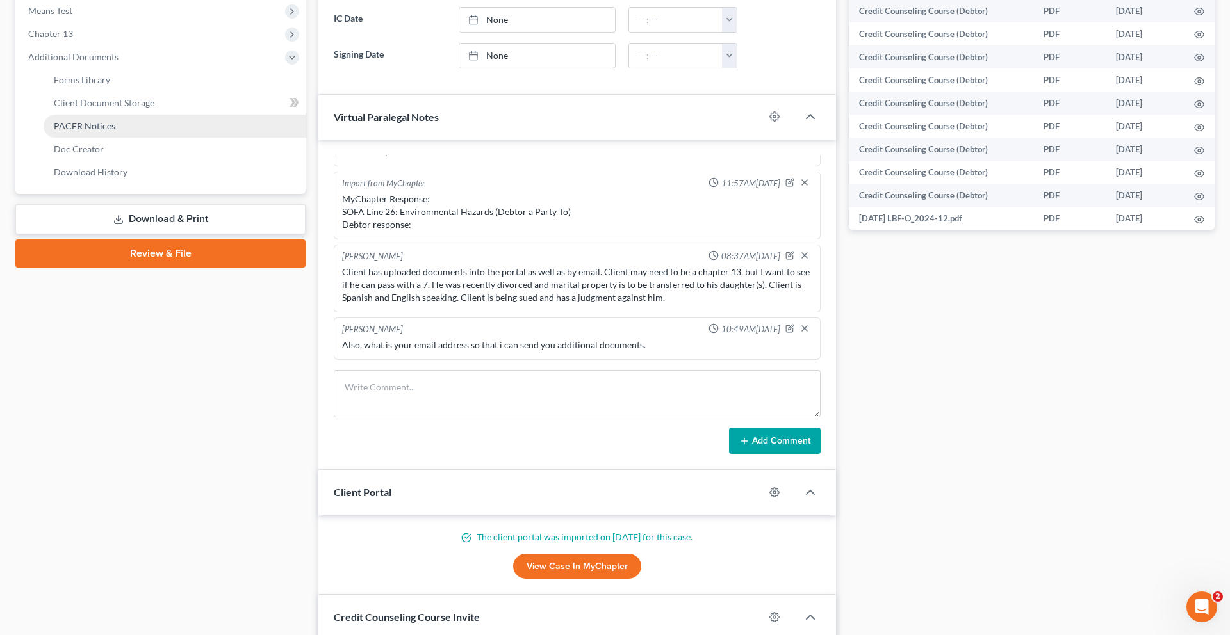
click at [105, 131] on span "PACER Notices" at bounding box center [84, 125] width 61 height 11
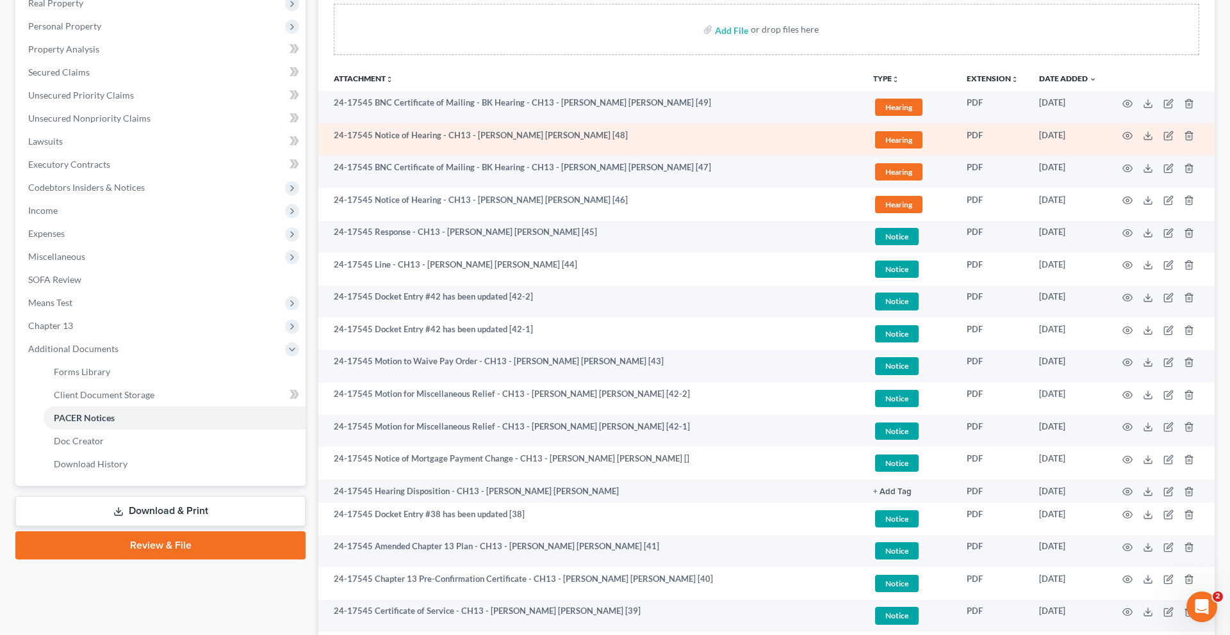
scroll to position [243, 0]
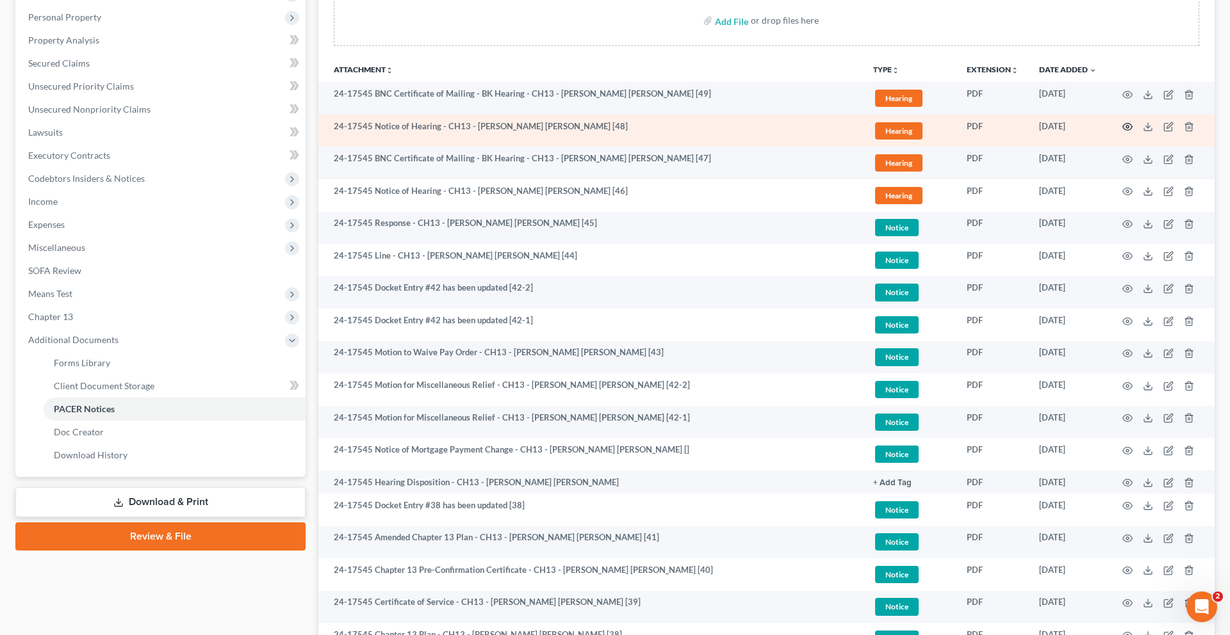
click at [922, 132] on icon "button" at bounding box center [1127, 127] width 10 height 10
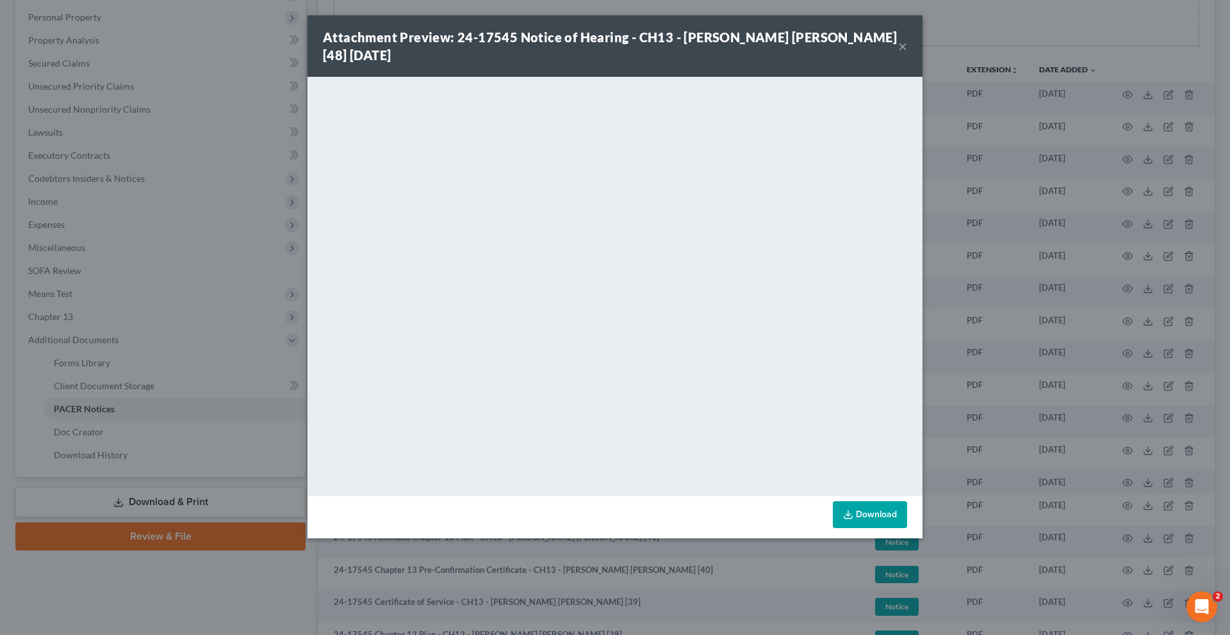
click at [907, 54] on button "×" at bounding box center [902, 45] width 9 height 15
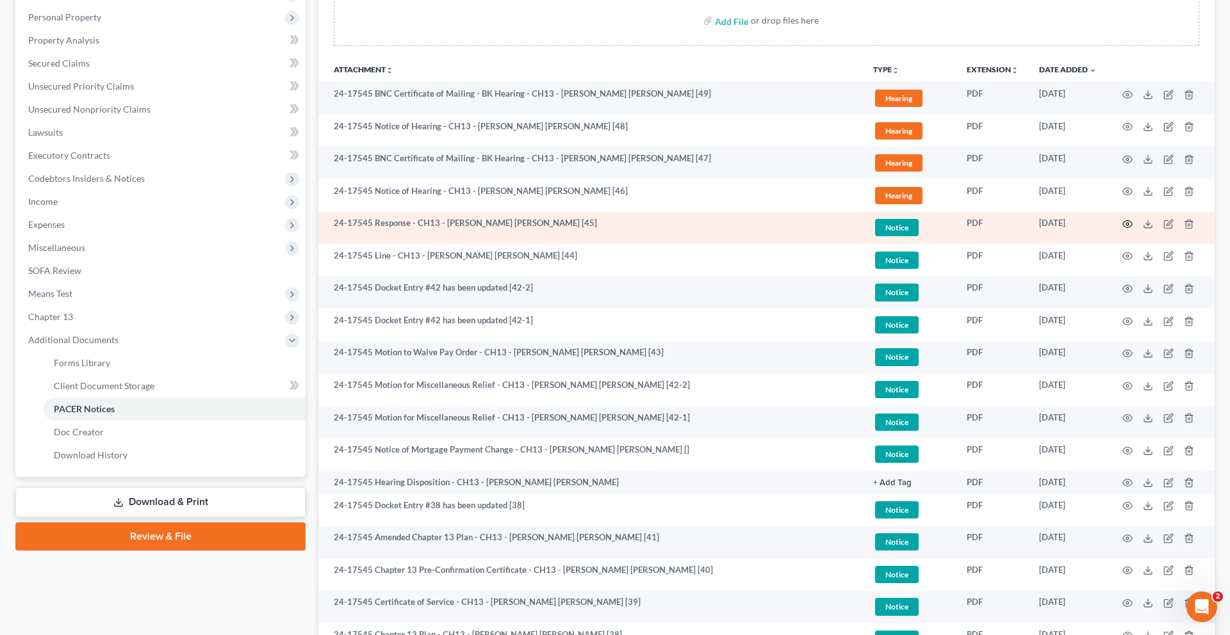
click at [922, 229] on icon "button" at bounding box center [1127, 224] width 10 height 10
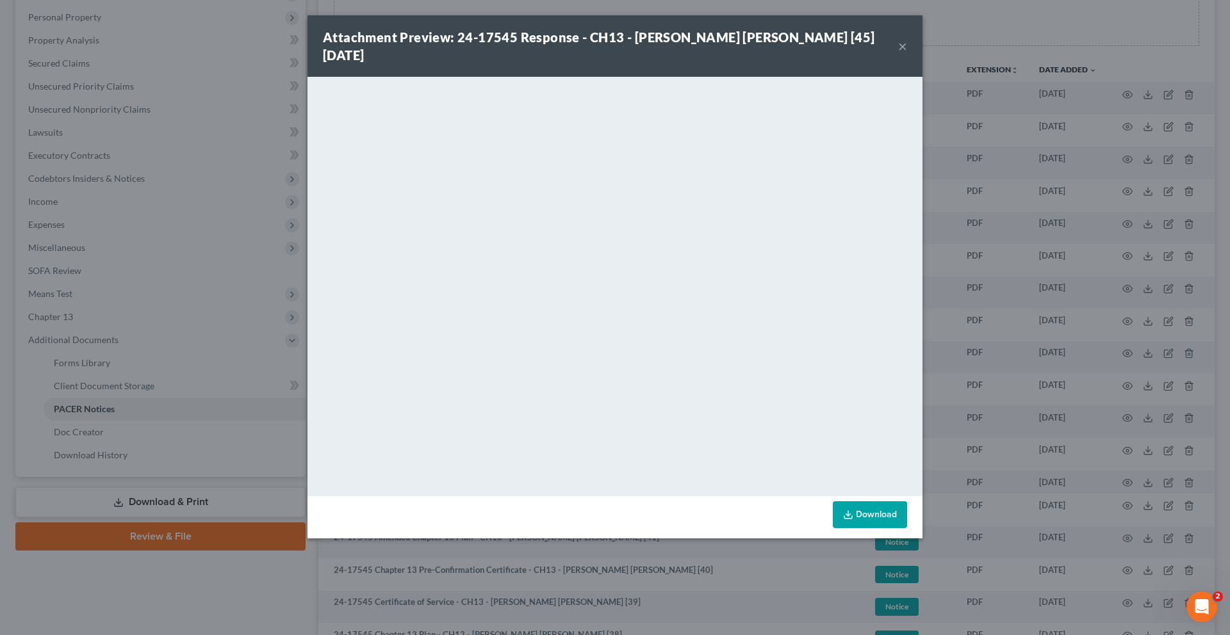
click at [907, 49] on button "×" at bounding box center [902, 45] width 9 height 15
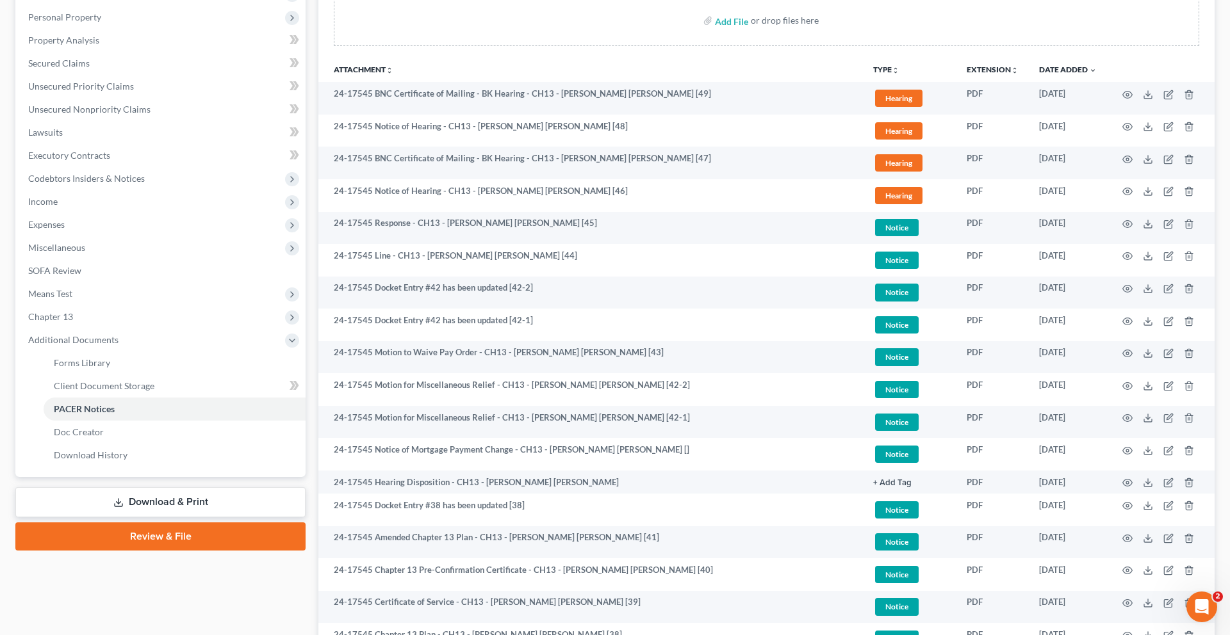
scroll to position [0, 0]
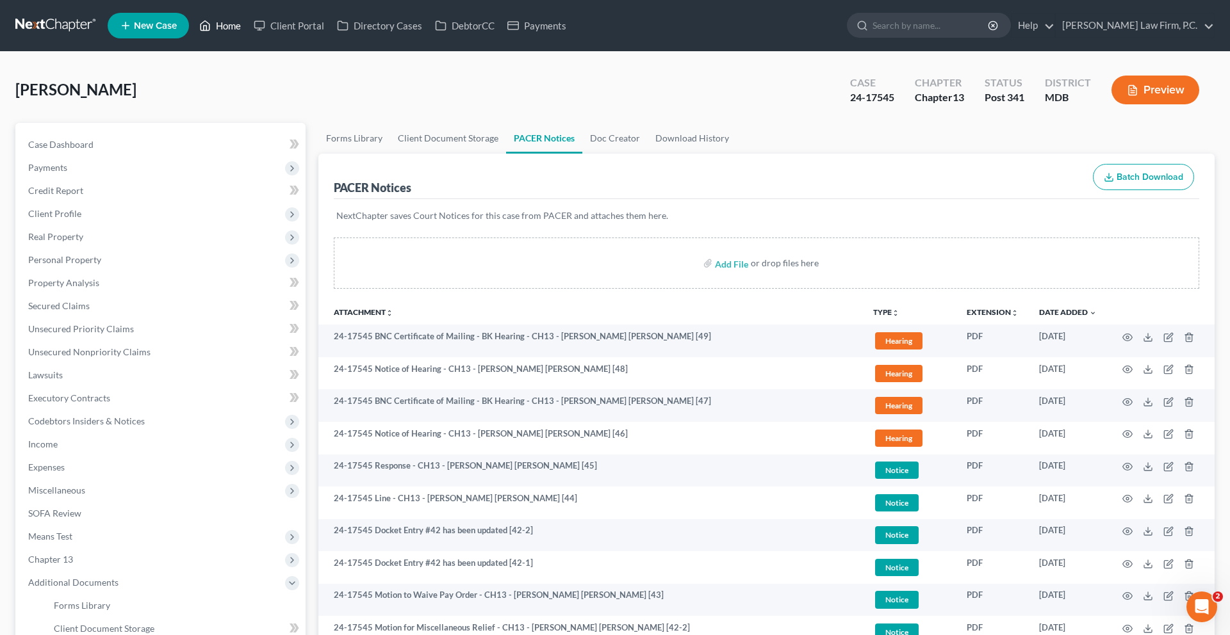
click at [247, 35] on link "Home" at bounding box center [220, 25] width 54 height 23
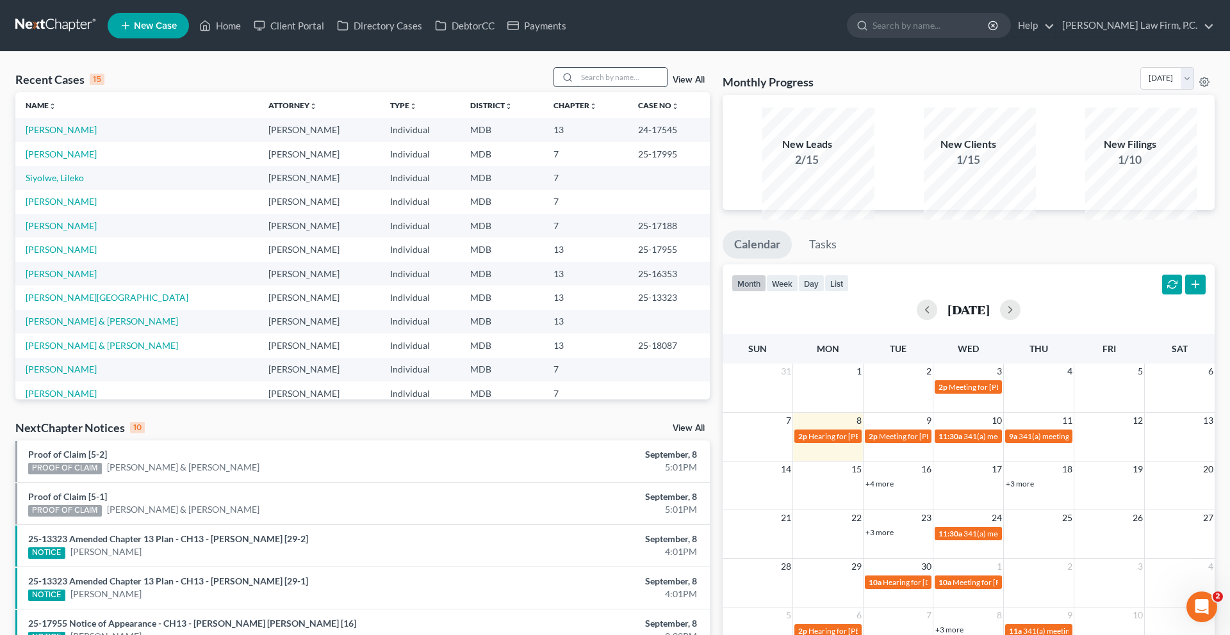
click at [627, 86] on input "search" at bounding box center [622, 77] width 90 height 19
type input "fordham"
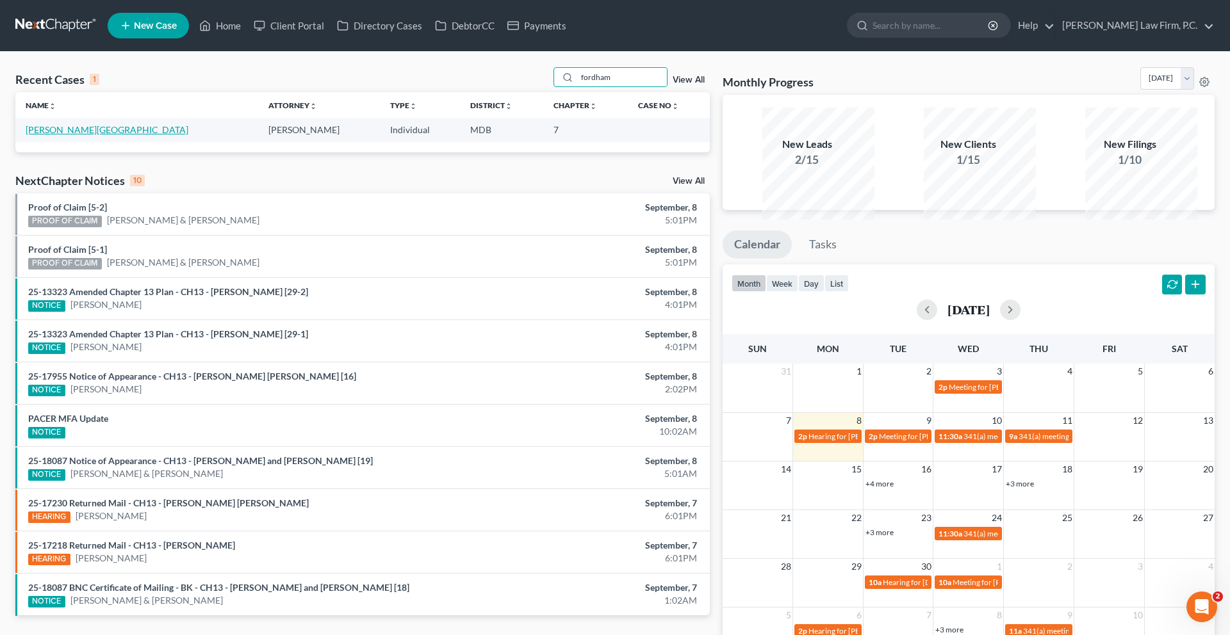
click at [72, 135] on link "[PERSON_NAME][GEOGRAPHIC_DATA]" at bounding box center [107, 129] width 163 height 11
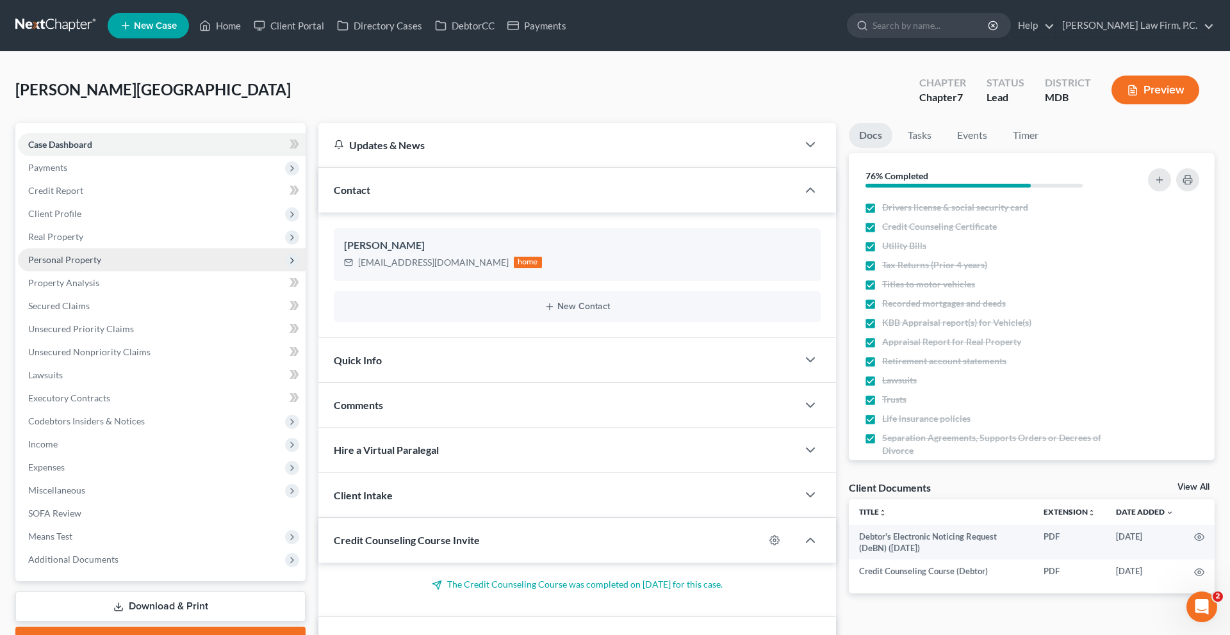
click at [95, 272] on span "Personal Property" at bounding box center [162, 260] width 288 height 23
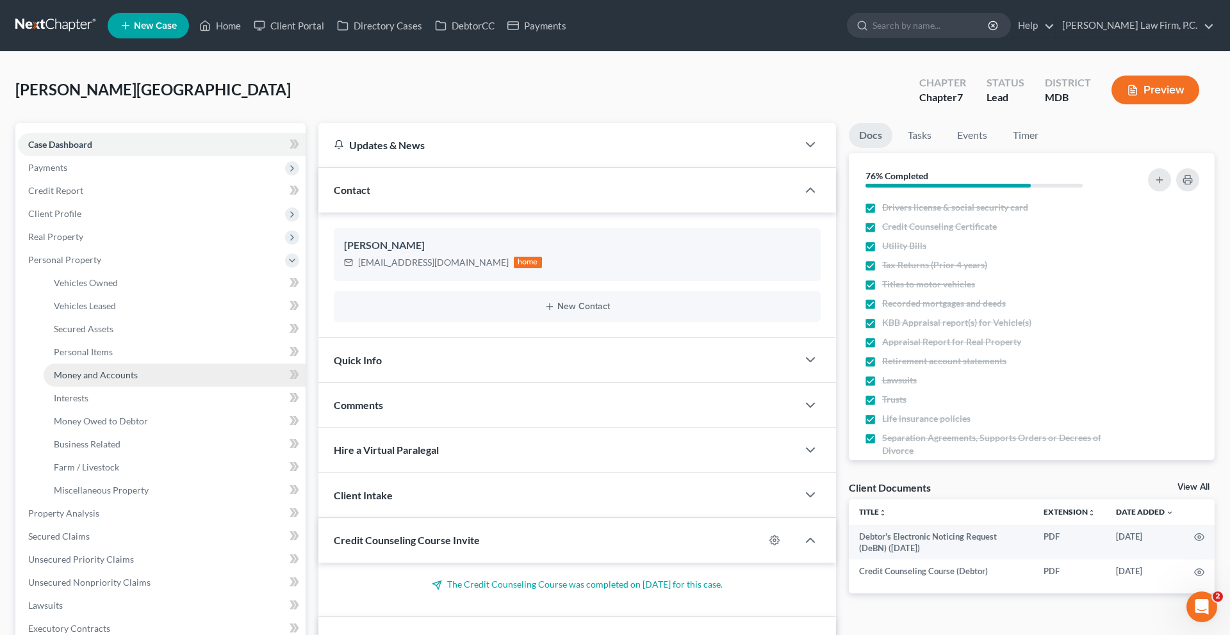
click at [105, 380] on span "Money and Accounts" at bounding box center [96, 375] width 84 height 11
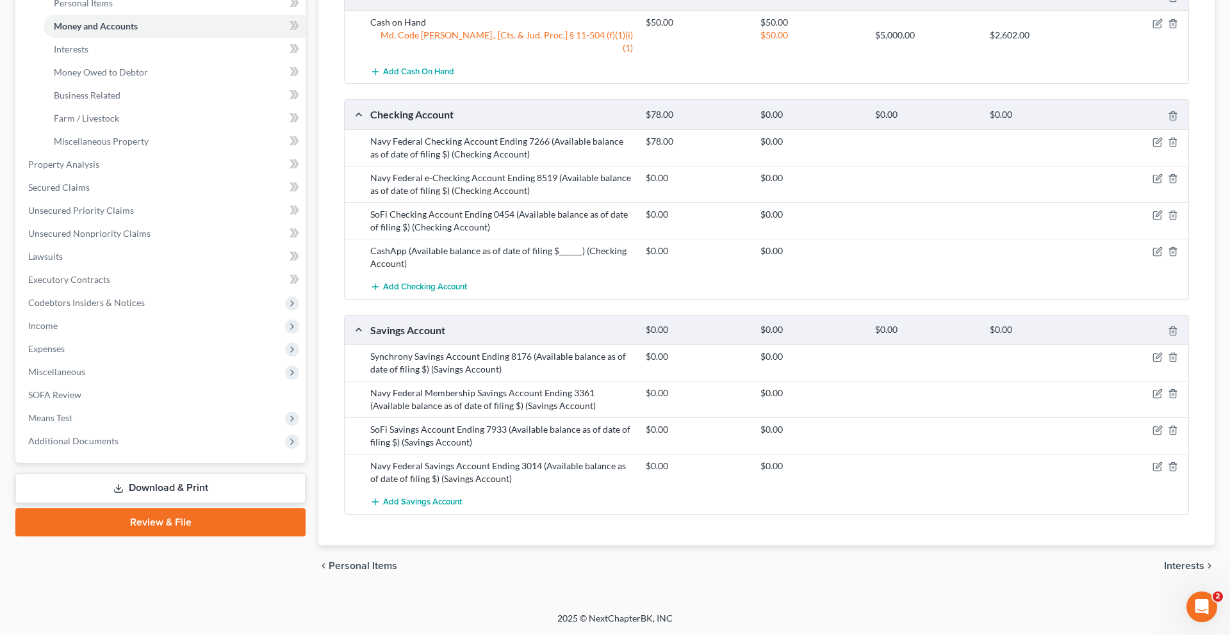
scroll to position [350, 0]
click at [88, 54] on span "Interests" at bounding box center [71, 49] width 35 height 11
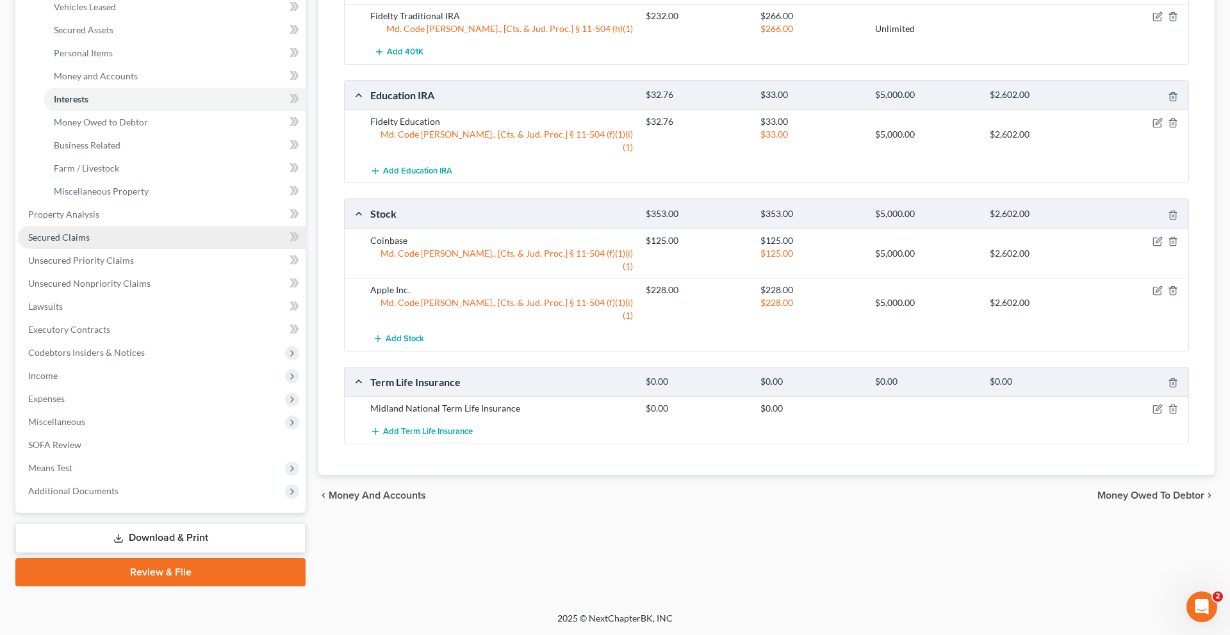
scroll to position [313, 0]
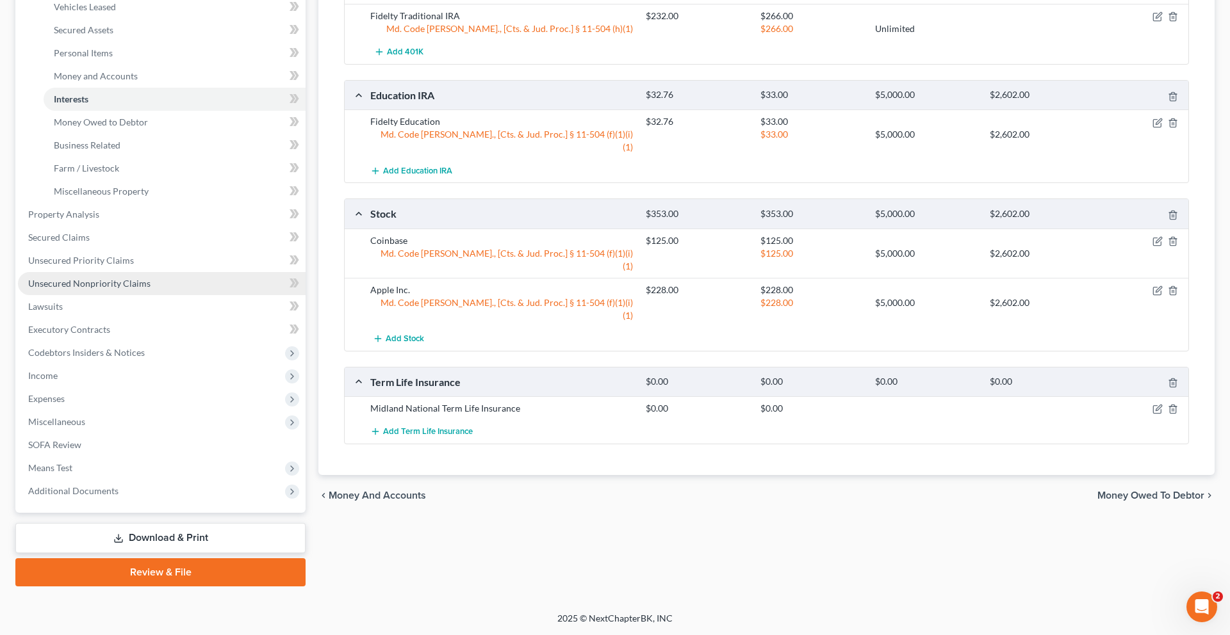
click at [141, 289] on span "Unsecured Nonpriority Claims" at bounding box center [89, 283] width 122 height 11
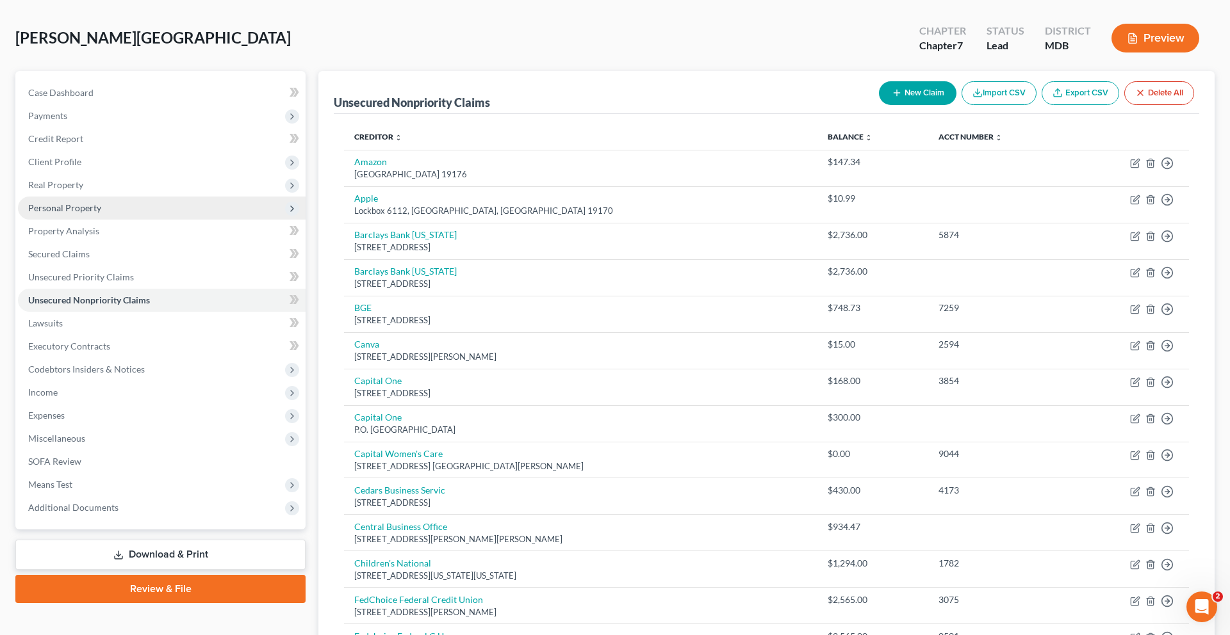
scroll to position [70, 0]
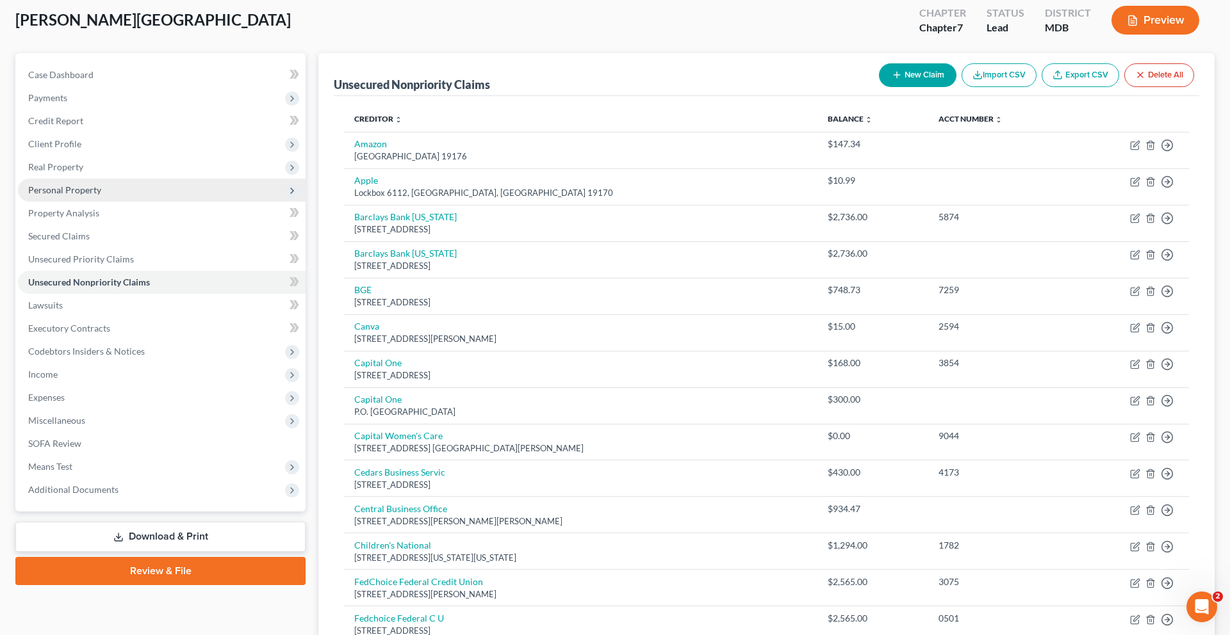
click at [97, 202] on span "Personal Property" at bounding box center [162, 190] width 288 height 23
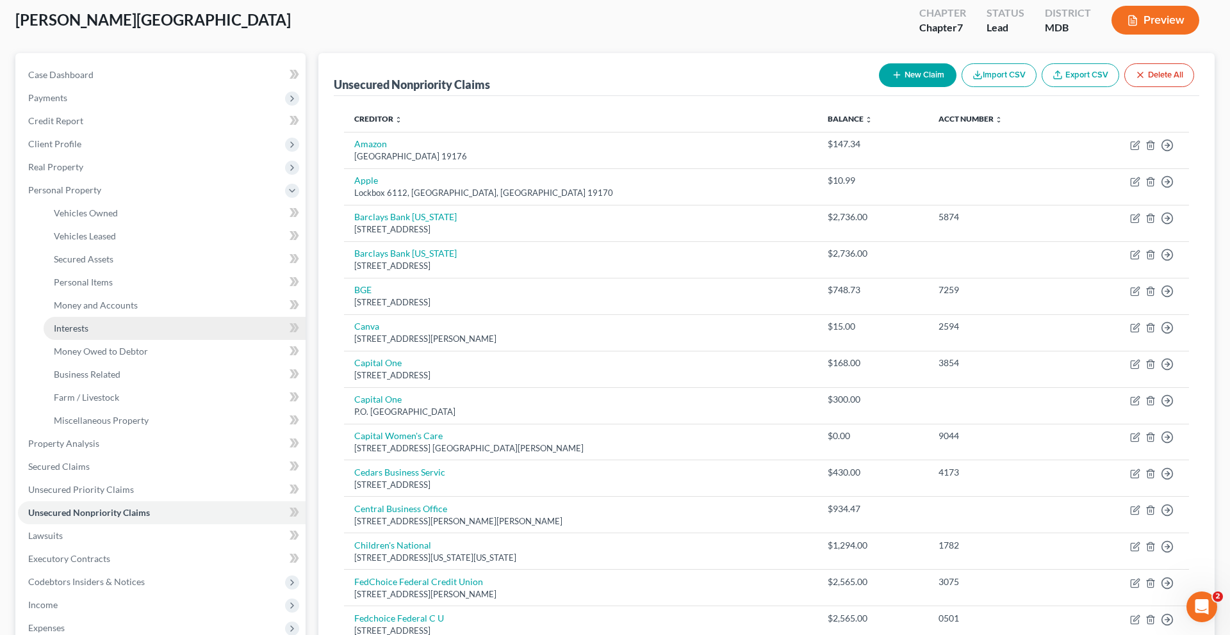
click at [119, 340] on link "Interests" at bounding box center [175, 328] width 262 height 23
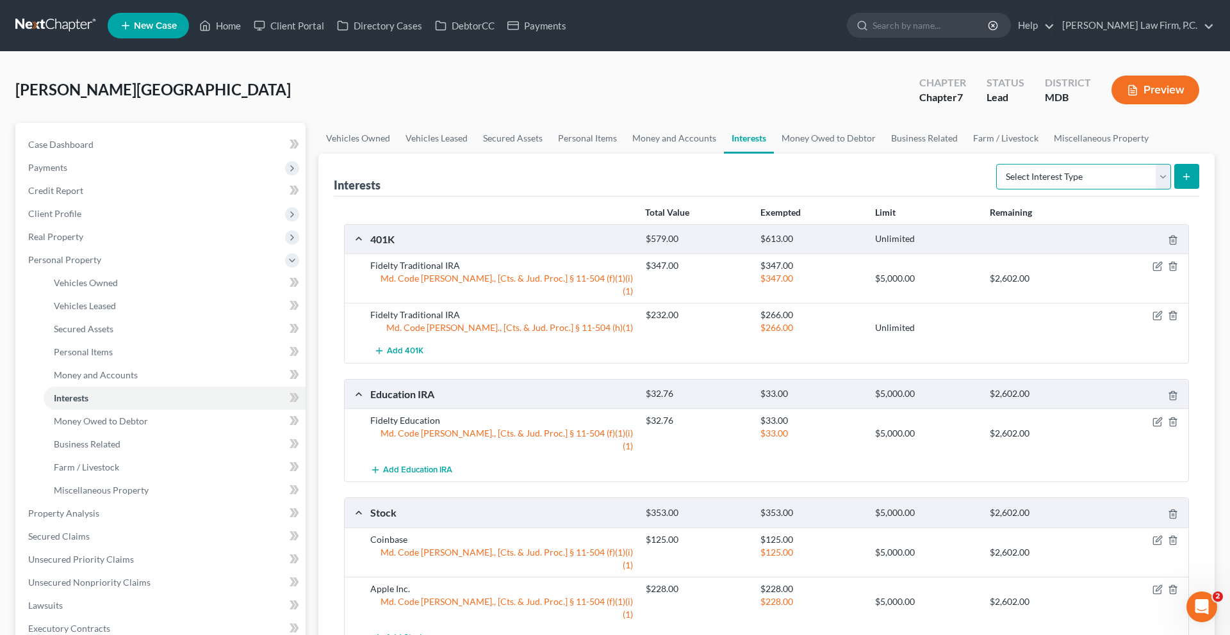
click at [922, 190] on select "Select Interest Type 401K (A/B: 21) Annuity (A/B: 23) Bond (A/B: 18) Education …" at bounding box center [1083, 177] width 175 height 26
click at [724, 154] on link "Money and Accounts" at bounding box center [673, 138] width 99 height 31
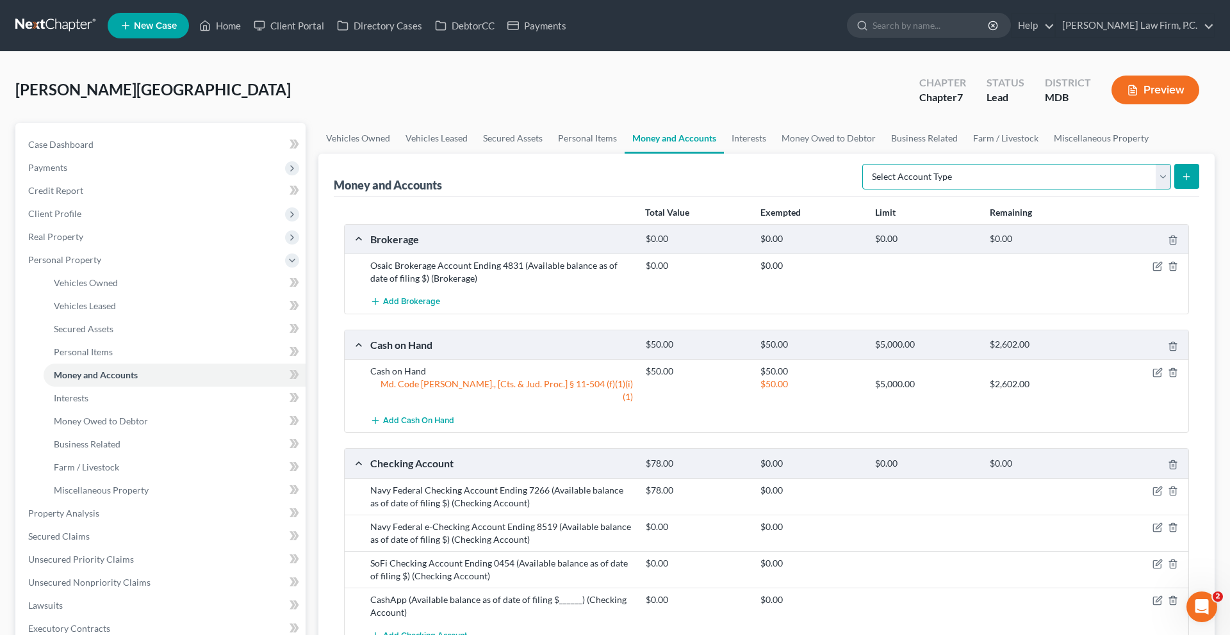
click at [922, 190] on select "Select Account Type Brokerage (A/B: 18, SOFA: 20) Cash on Hand (A/B: 16) Certif…" at bounding box center [1016, 177] width 309 height 26
click at [263, 42] on ul "New Case Home Client Portal Directory Cases DebtorCC Payments - No Result - See…" at bounding box center [661, 25] width 1107 height 33
click at [247, 32] on link "Home" at bounding box center [220, 25] width 54 height 23
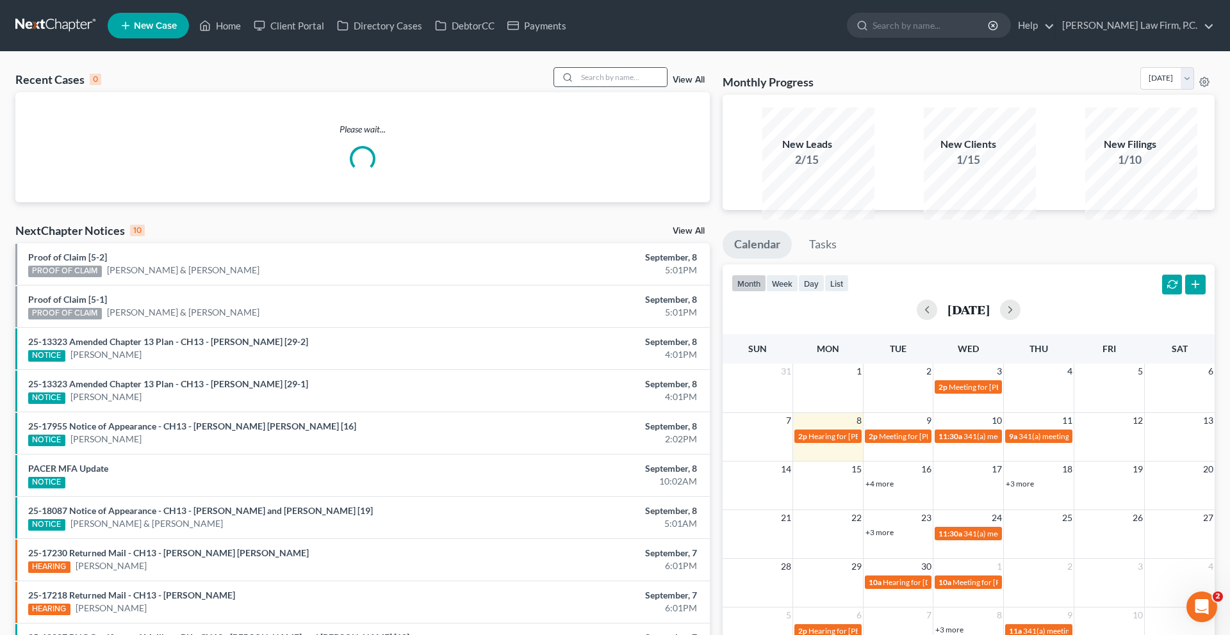
click at [577, 86] on input "search" at bounding box center [622, 77] width 90 height 19
type input "[PERSON_NAME]"
